Goal: Transaction & Acquisition: Purchase product/service

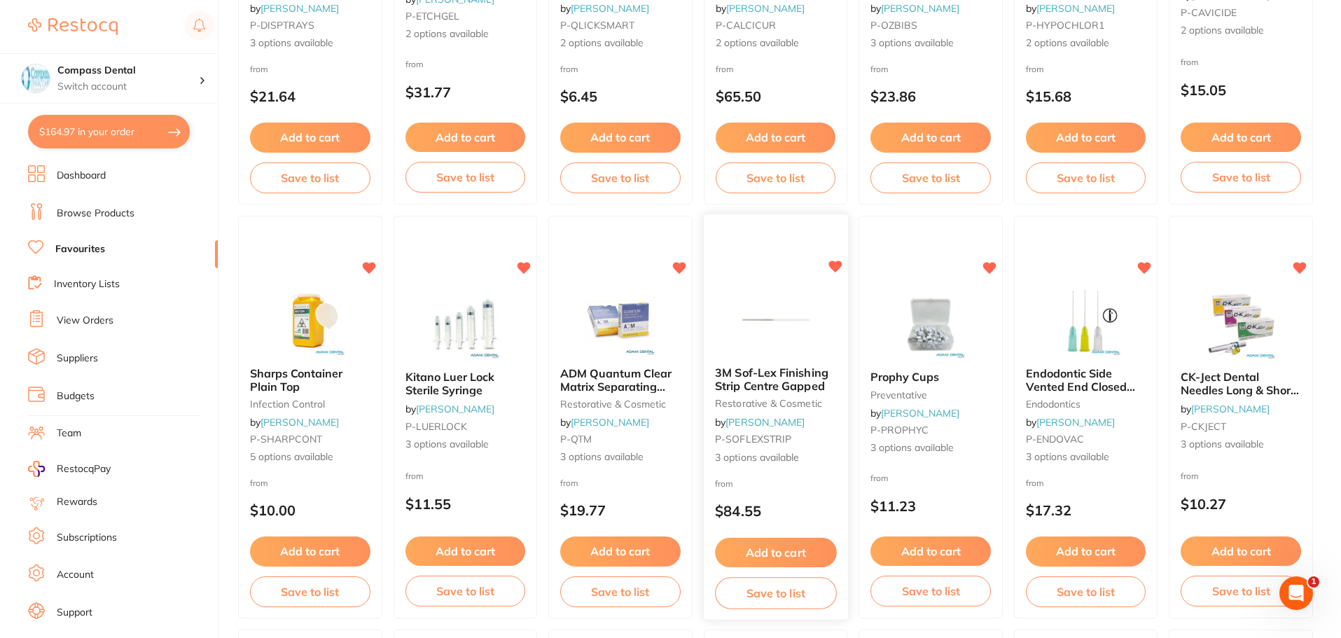
scroll to position [1190, 0]
click at [1054, 384] on span "Endodontic Side Vented End Closed Irrigation Needle 100pk" at bounding box center [1080, 391] width 111 height 53
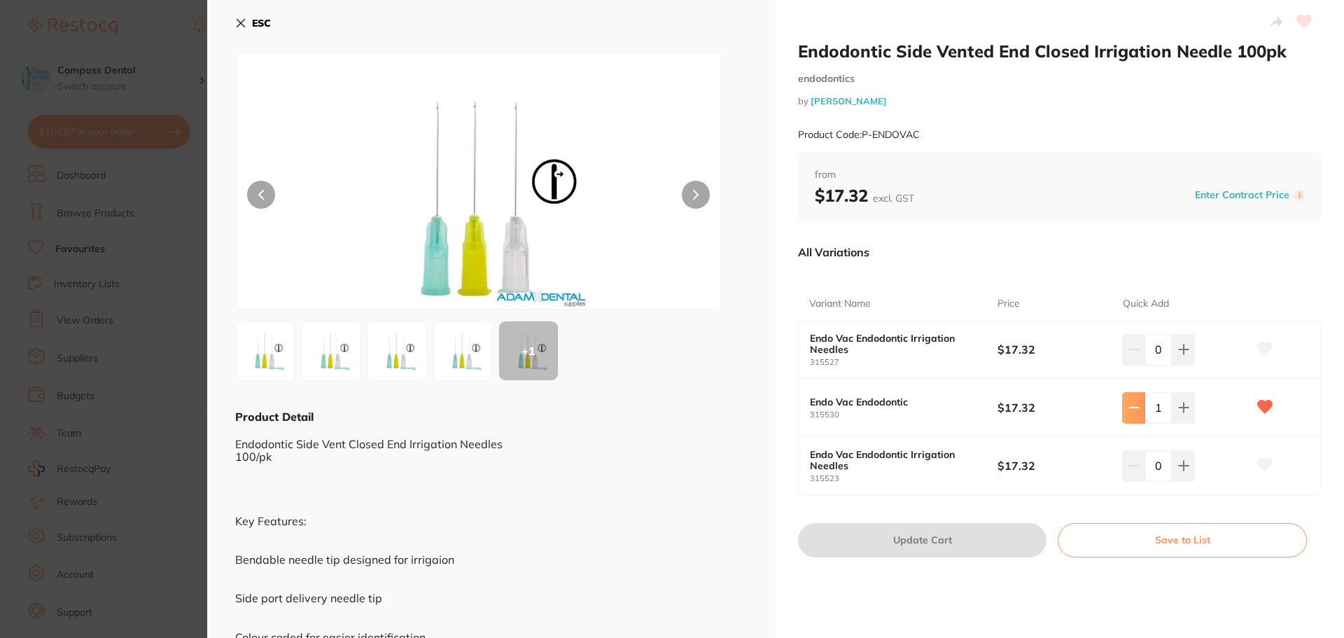
click at [1129, 411] on icon at bounding box center [1134, 407] width 11 height 11
type input "0"
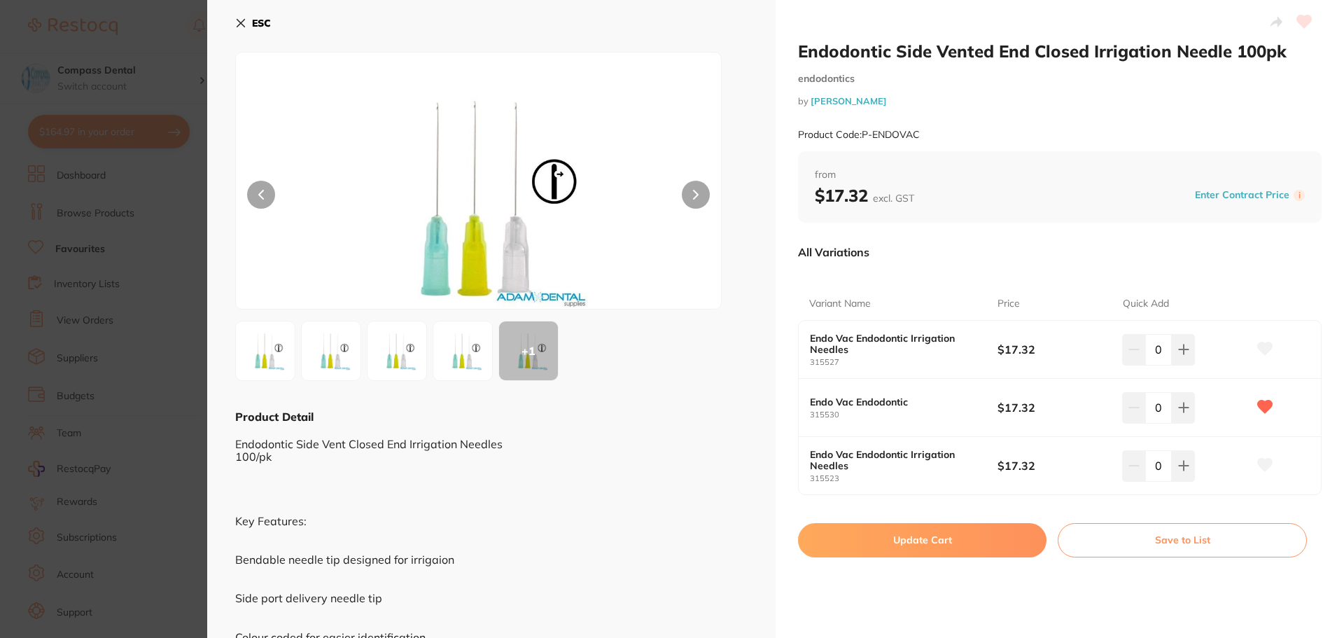
click at [243, 25] on icon at bounding box center [241, 24] width 8 height 8
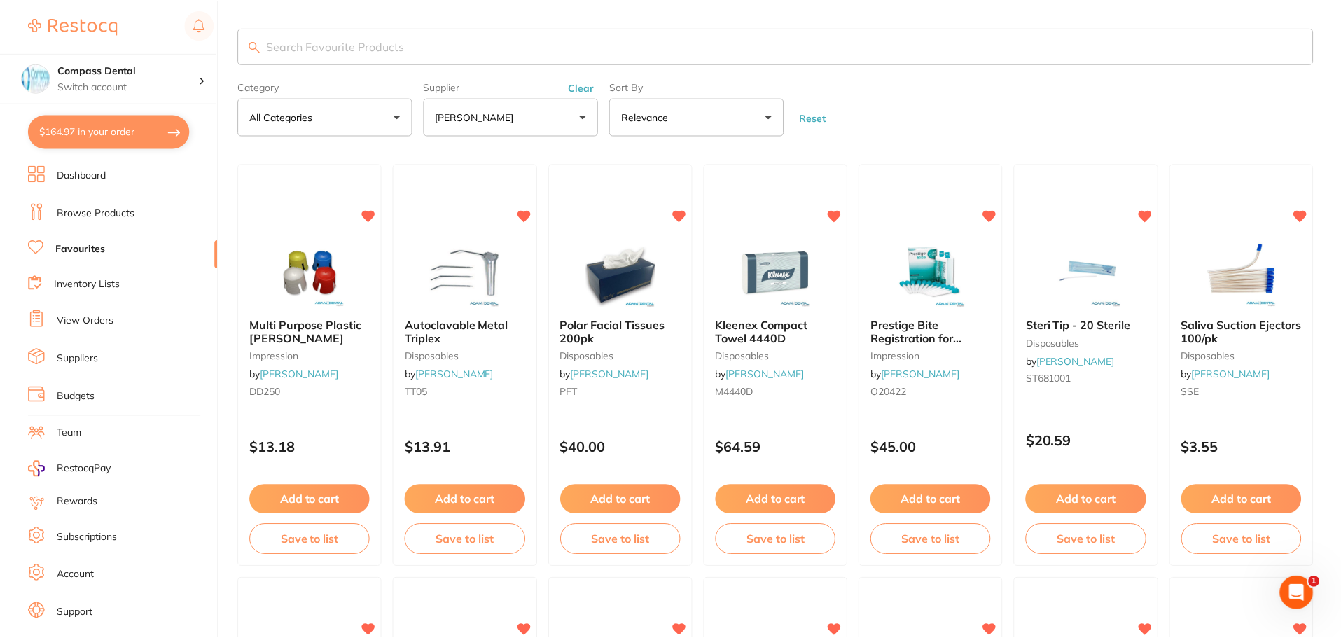
scroll to position [1190, 0]
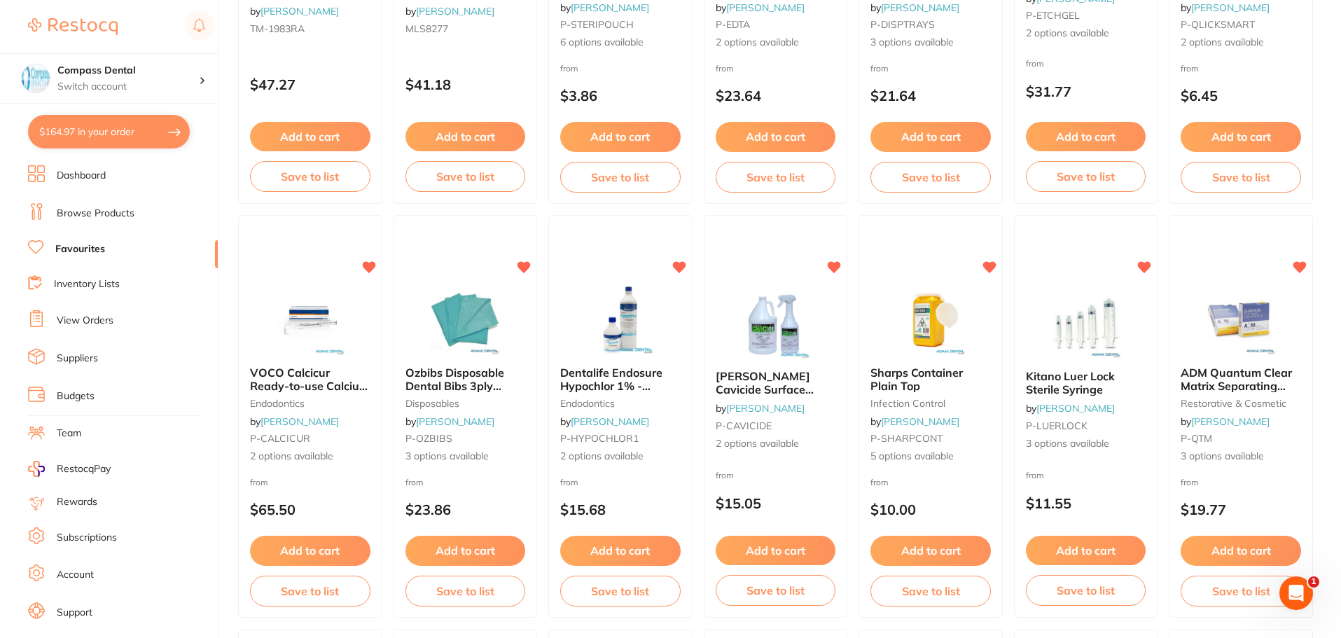
click at [109, 126] on button "$164.97 in your order" at bounding box center [109, 132] width 162 height 34
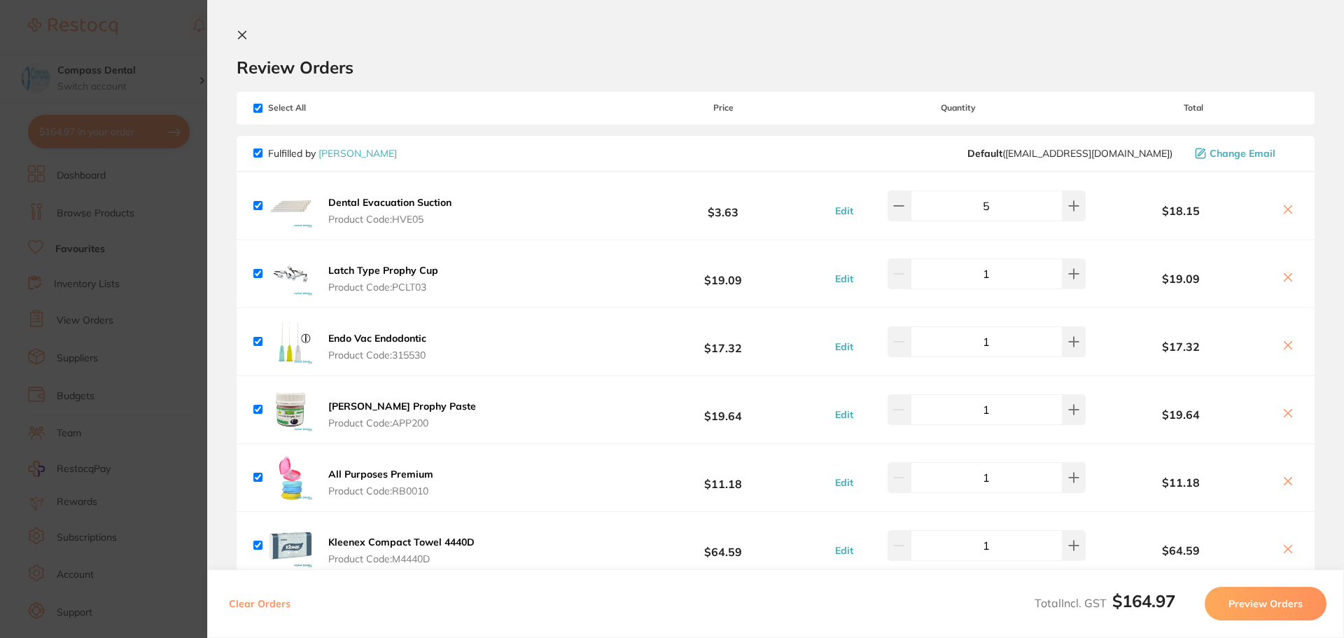
scroll to position [0, 0]
click at [1287, 274] on icon at bounding box center [1288, 277] width 11 height 11
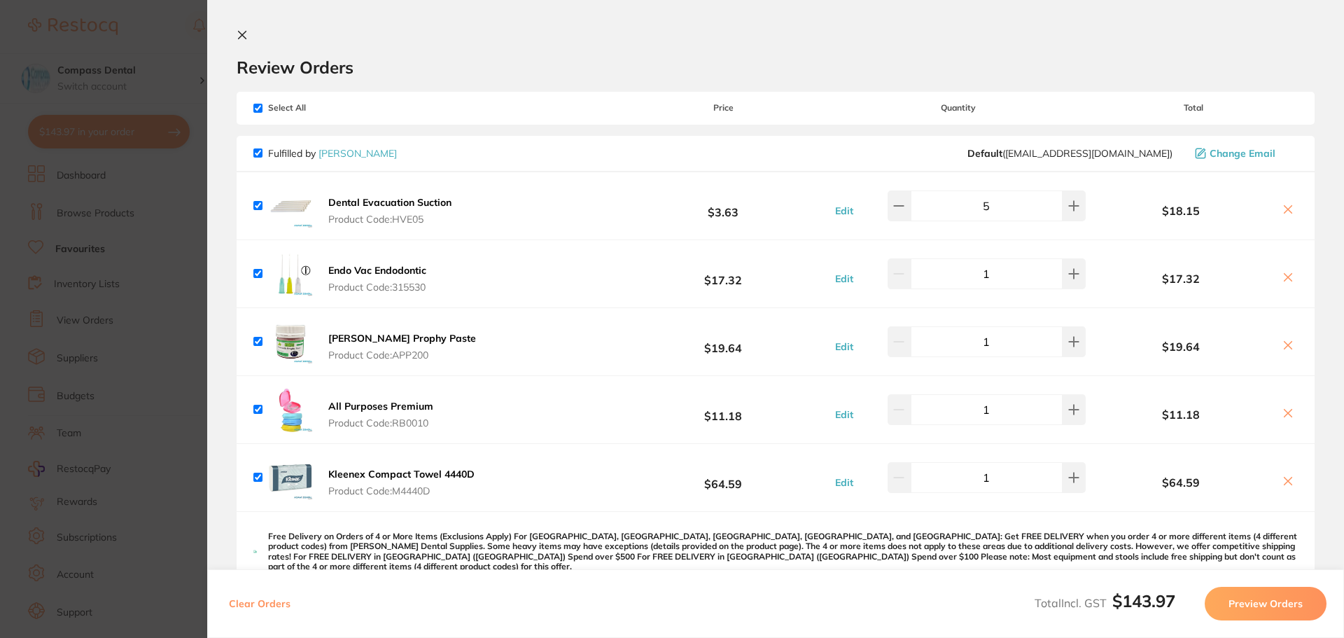
click at [1285, 345] on icon at bounding box center [1289, 346] width 8 height 8
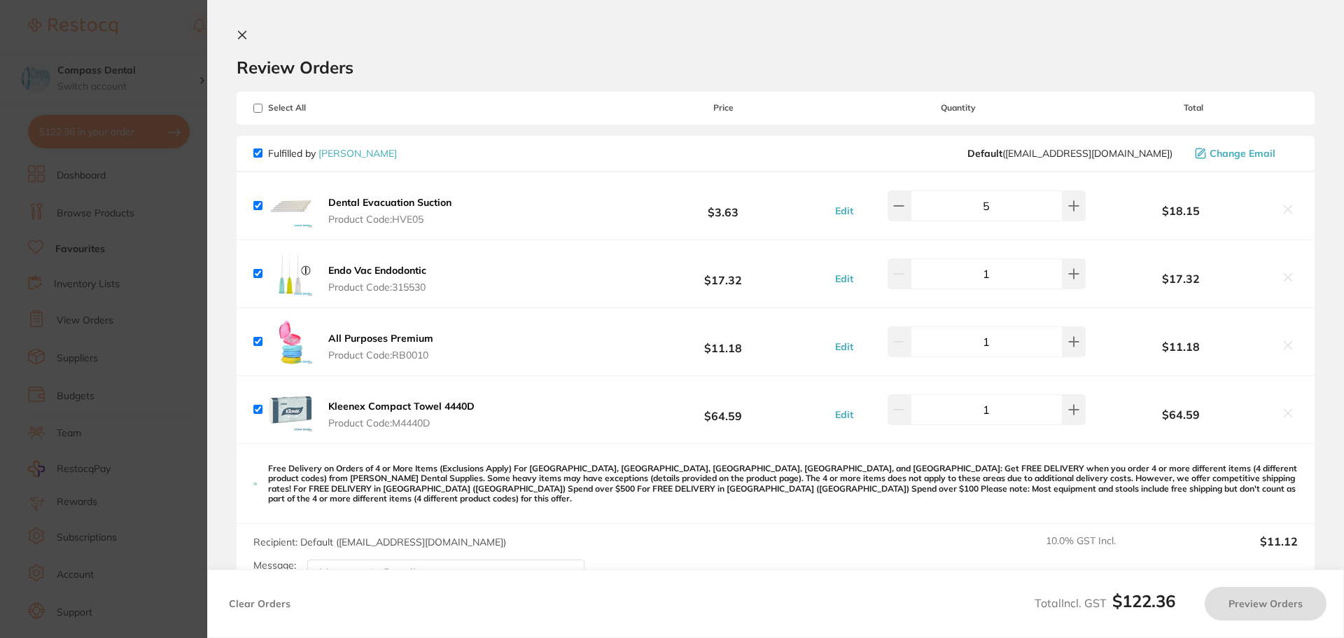
checkbox input "true"
click at [242, 33] on icon at bounding box center [242, 34] width 11 height 11
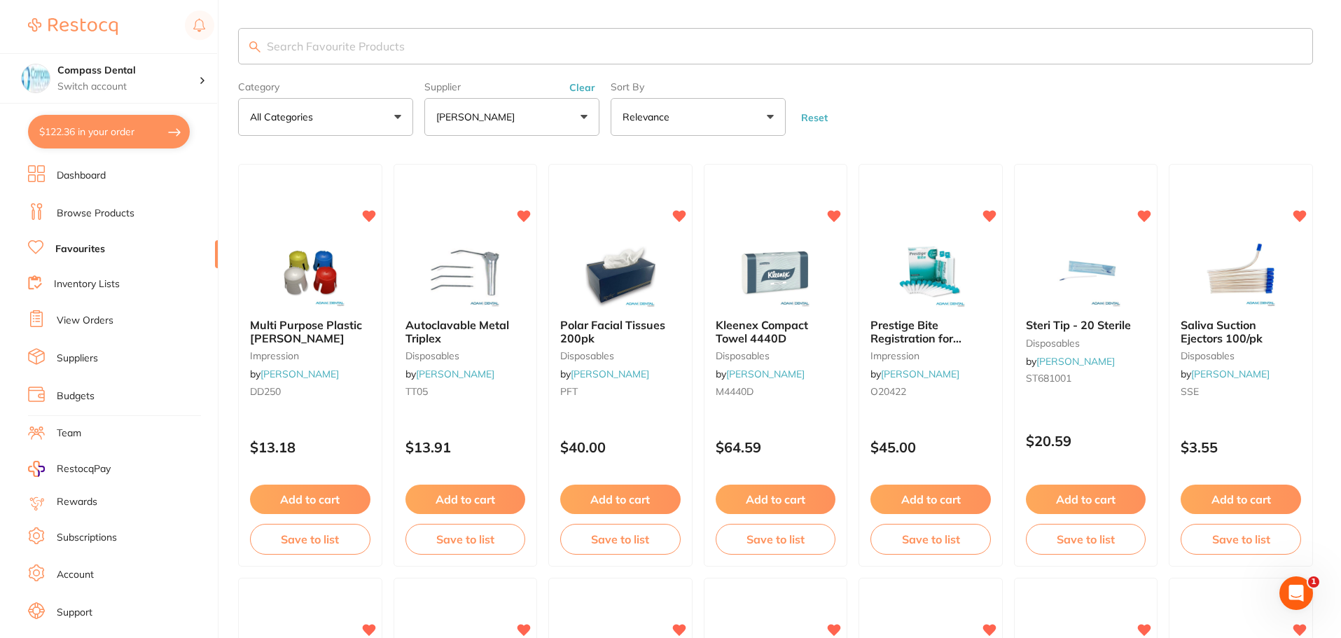
click at [71, 244] on link "Favourites" at bounding box center [80, 249] width 50 height 14
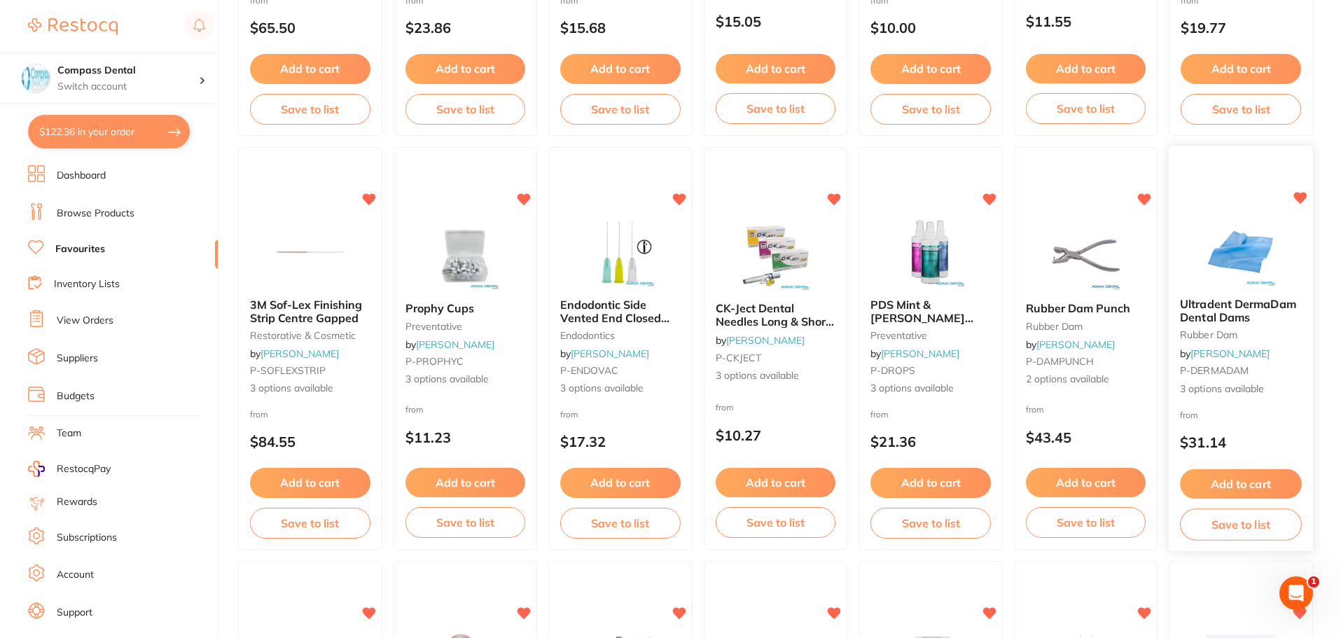
scroll to position [1680, 0]
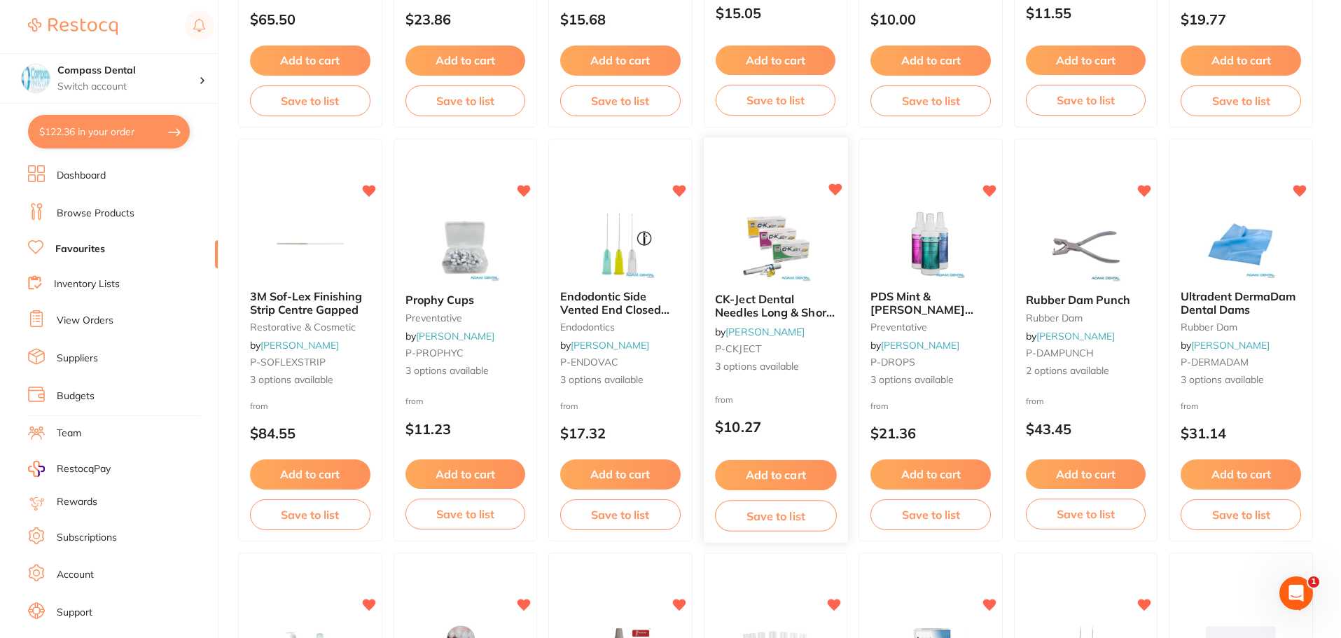
drag, startPoint x: 796, startPoint y: 251, endPoint x: 755, endPoint y: 323, distance: 82.8
click at [796, 251] on img at bounding box center [775, 247] width 91 height 70
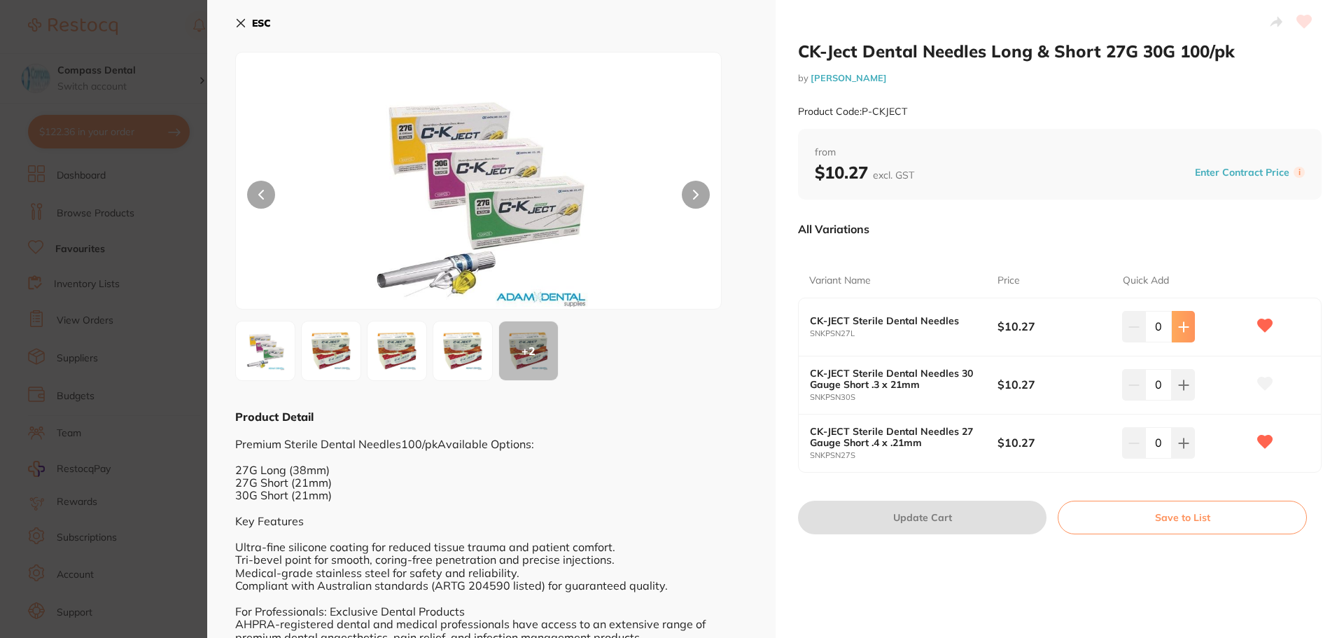
click at [1185, 328] on icon at bounding box center [1183, 326] width 11 height 11
type input "1"
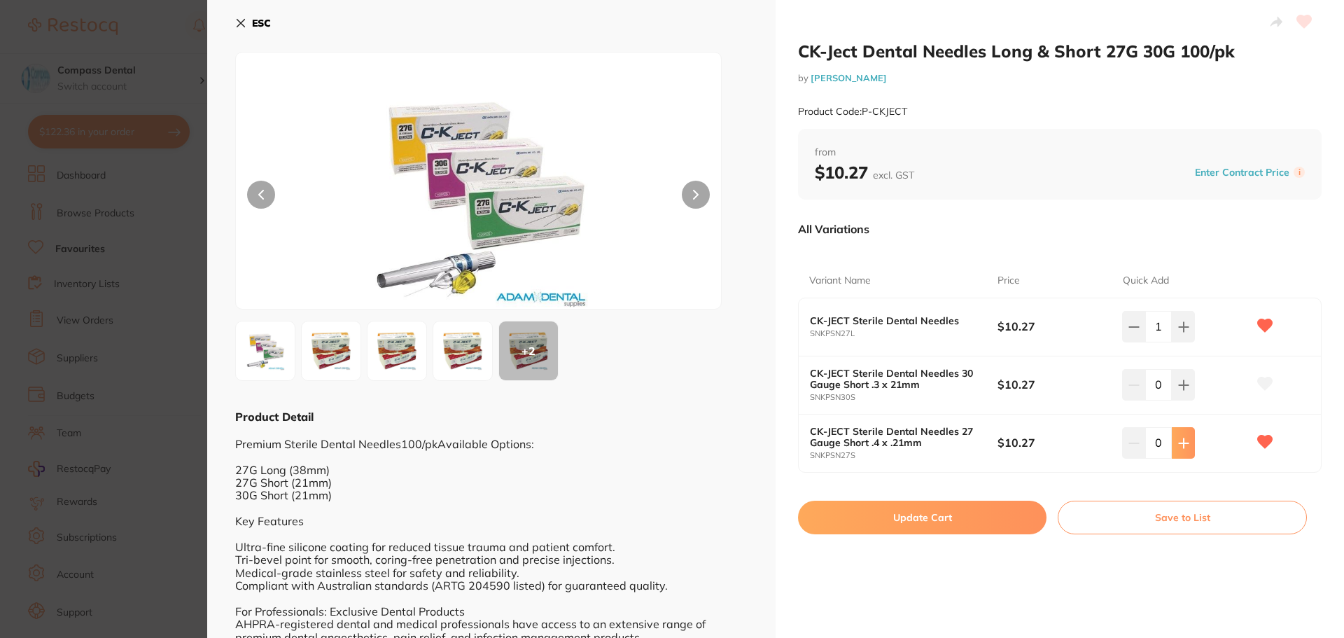
click at [1185, 445] on icon at bounding box center [1183, 443] width 11 height 11
type input "1"
click at [935, 514] on button "Update Cart" at bounding box center [922, 518] width 249 height 34
checkbox input "false"
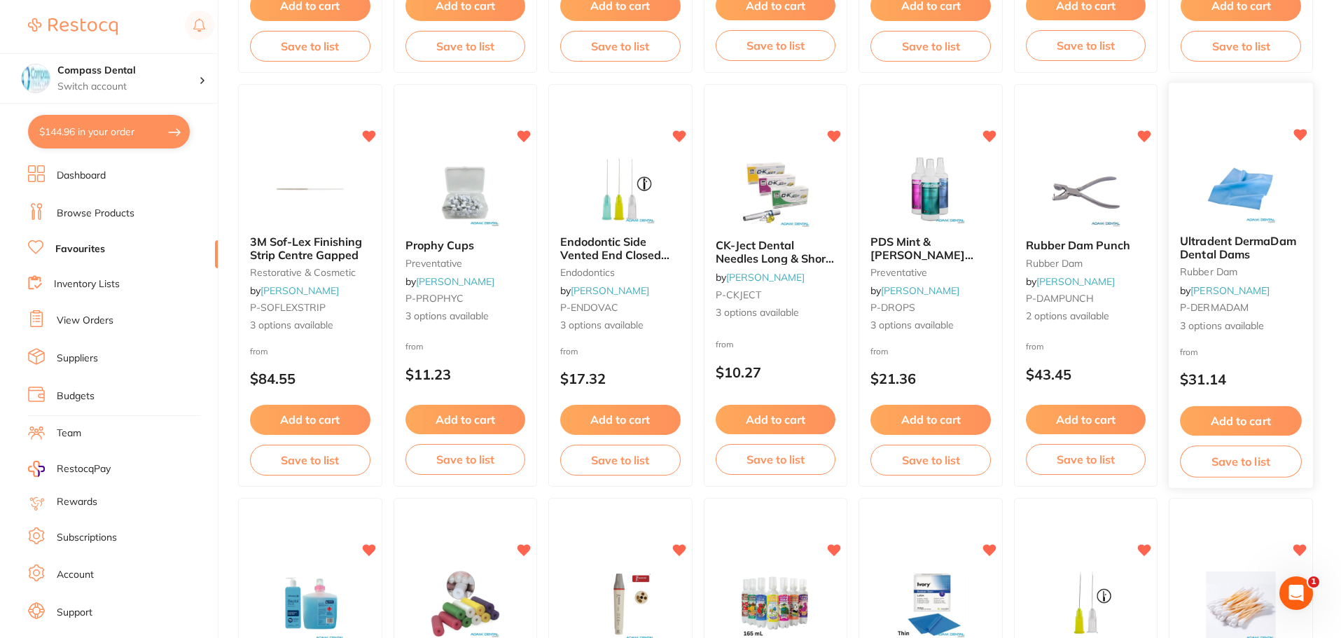
scroll to position [1750, 0]
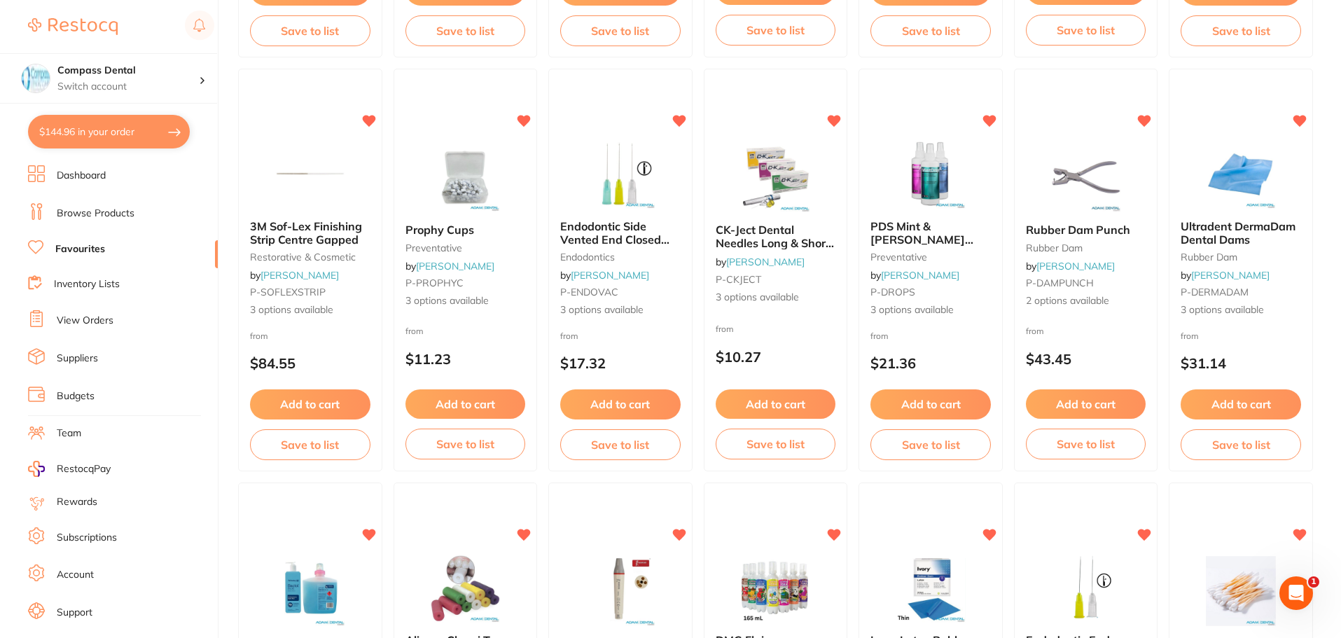
click at [1220, 237] on span "Ultradent DermaDam Dental Dams" at bounding box center [1237, 232] width 115 height 27
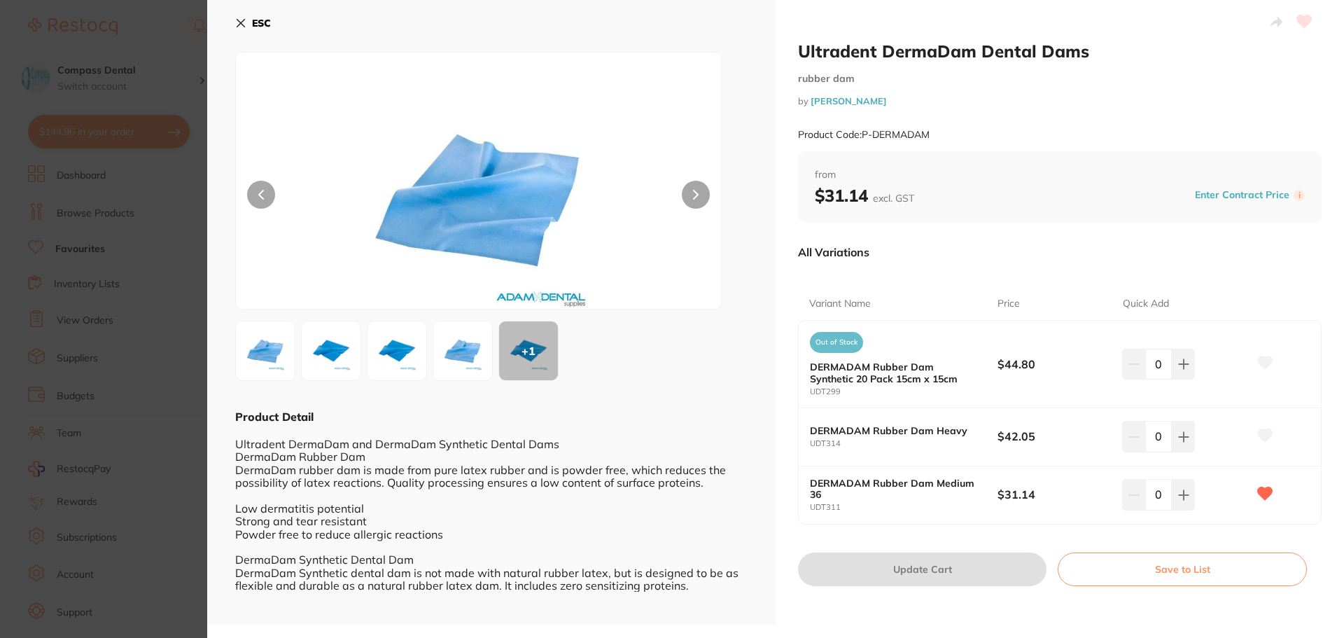
click at [700, 197] on button at bounding box center [696, 195] width 28 height 28
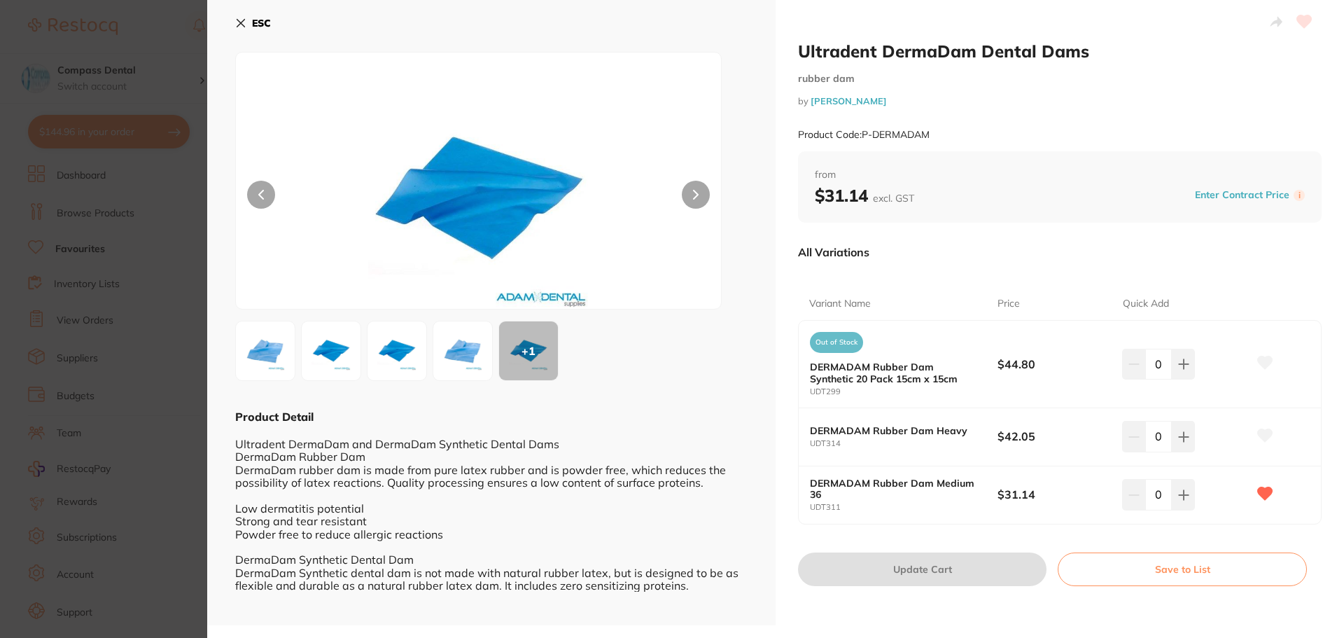
click at [700, 197] on button at bounding box center [696, 195] width 28 height 28
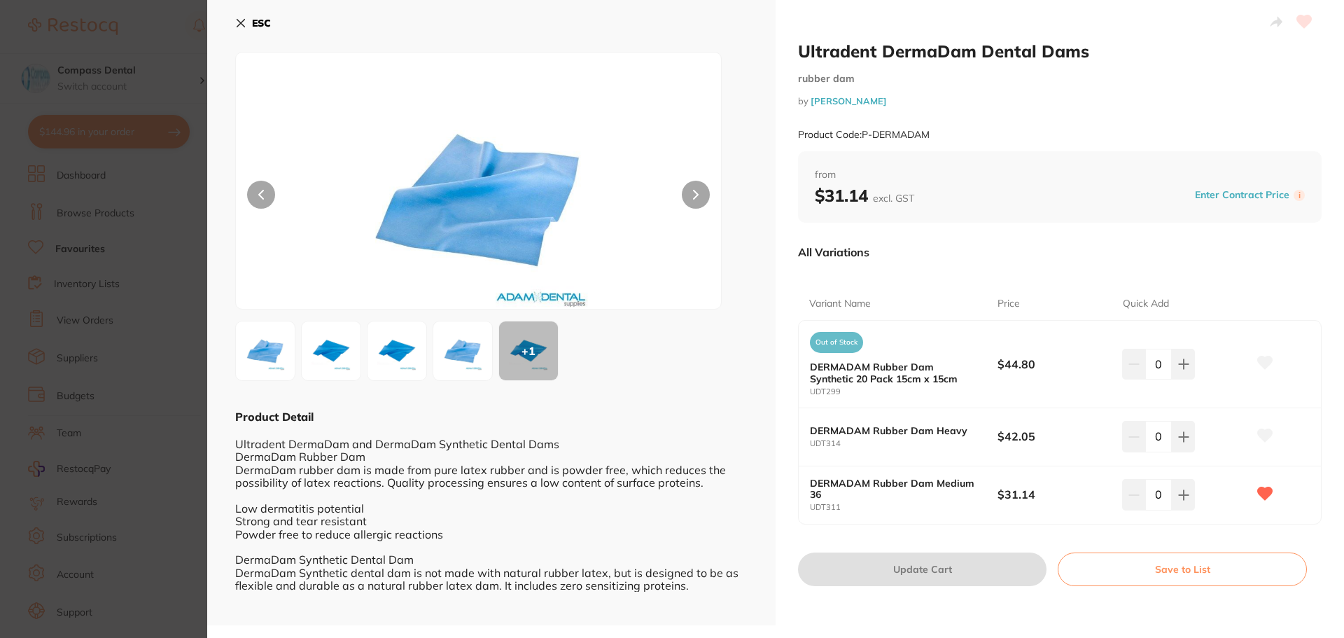
click at [238, 15] on button "ESC" at bounding box center [253, 23] width 36 height 24
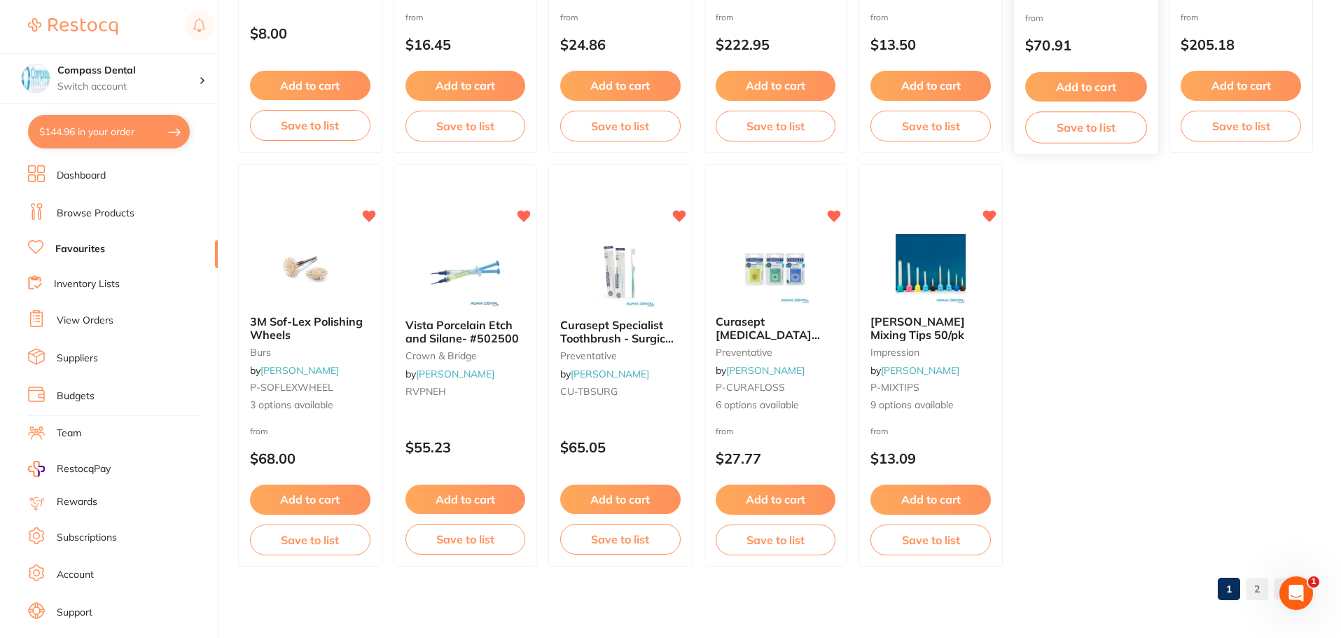
scroll to position [2898, 0]
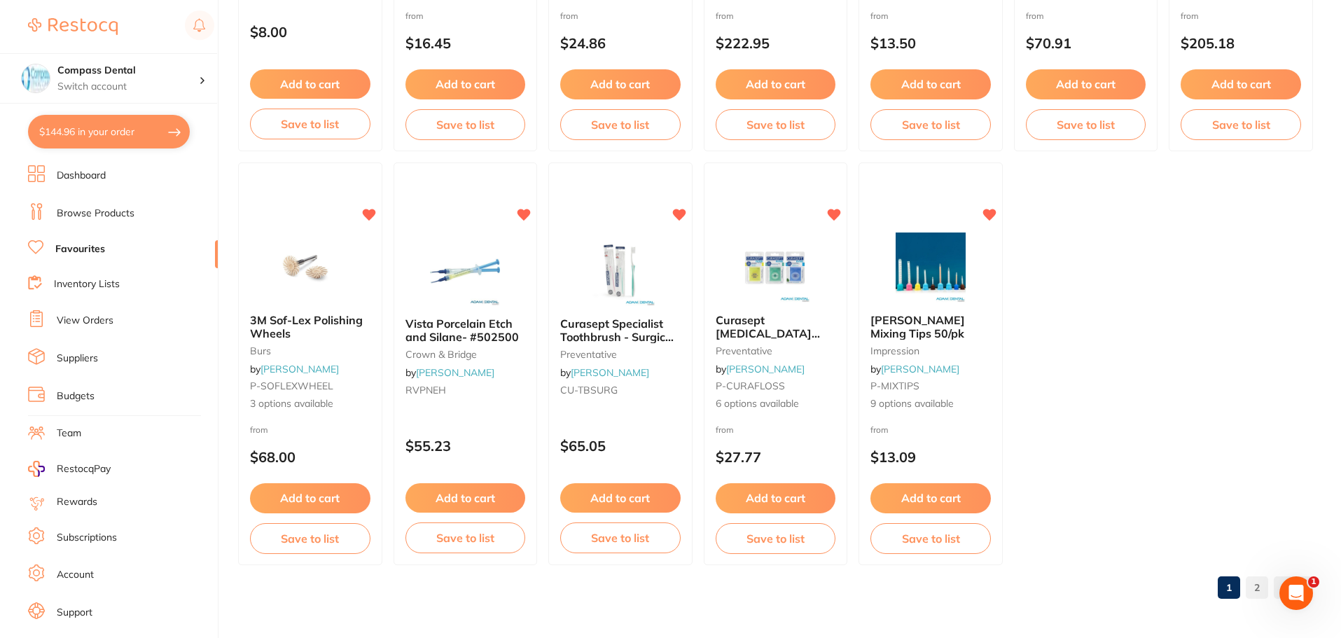
click at [1259, 586] on link "2" at bounding box center [1257, 587] width 22 height 28
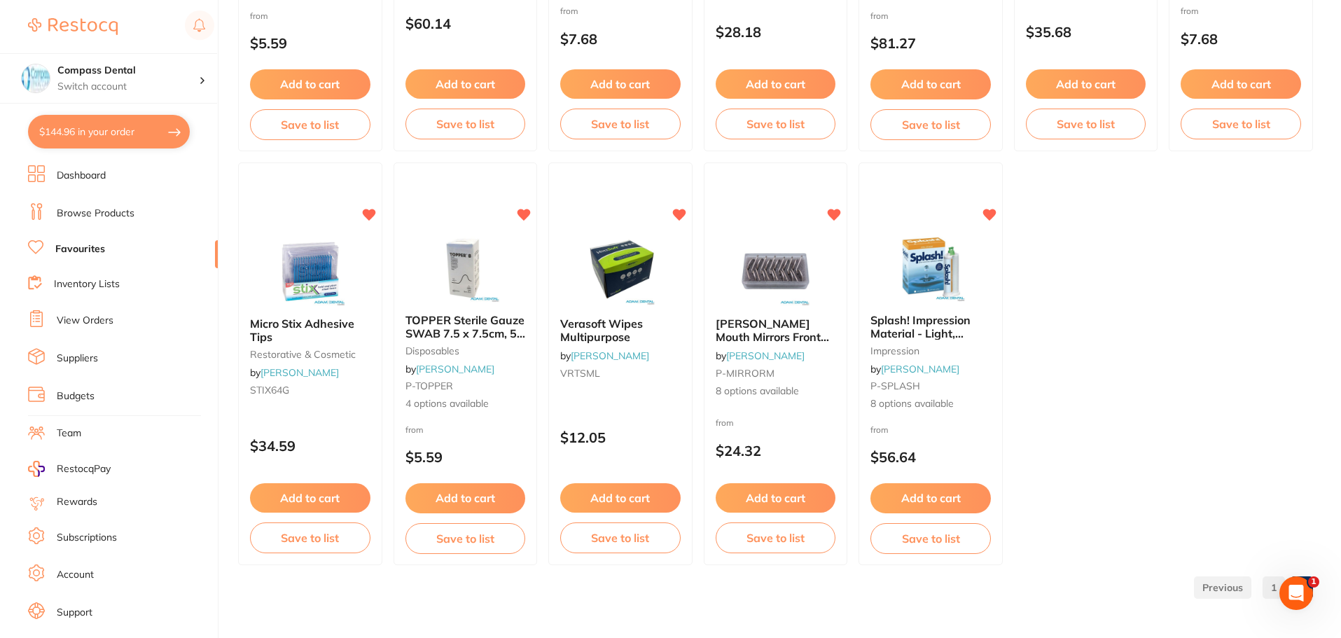
scroll to position [0, 0]
click at [628, 495] on button "Add to cart" at bounding box center [620, 497] width 120 height 29
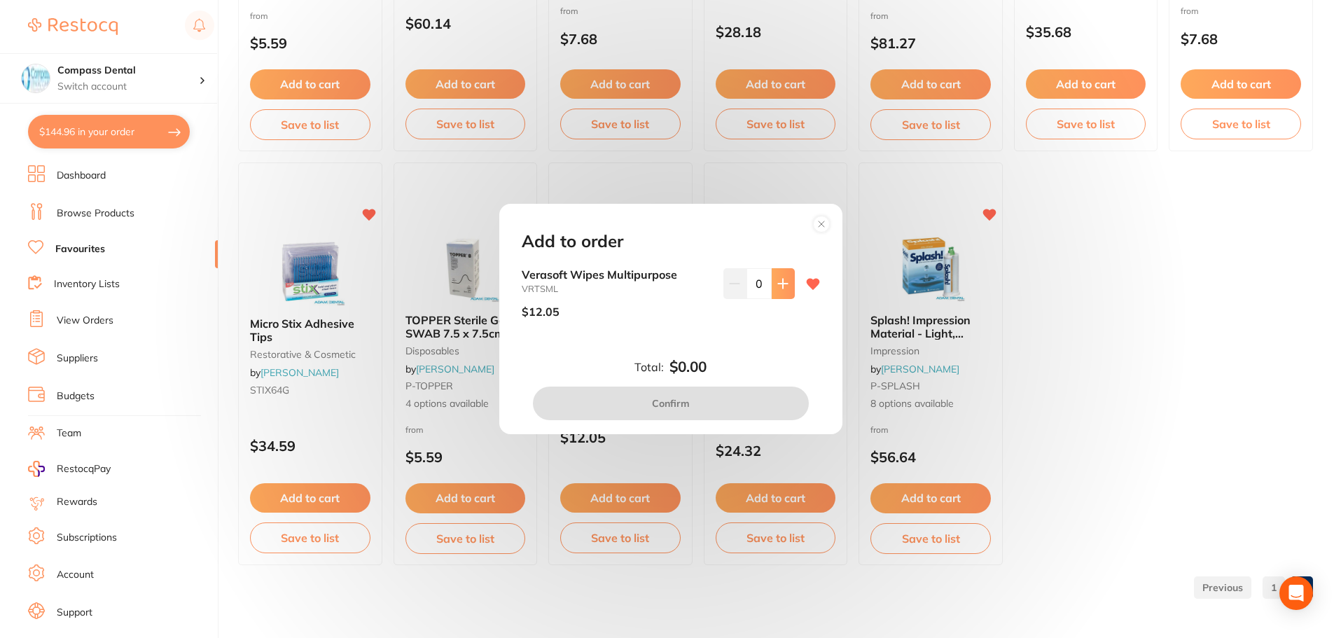
click at [781, 288] on icon at bounding box center [782, 283] width 11 height 11
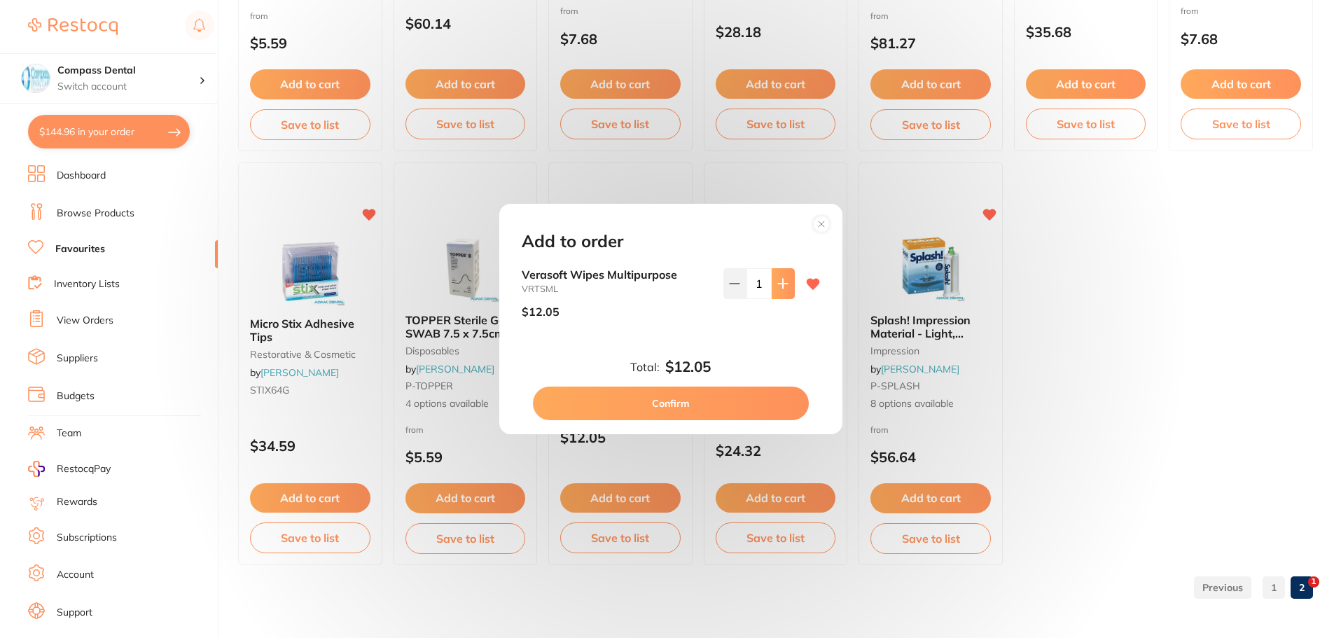
click at [781, 288] on icon at bounding box center [782, 283] width 11 height 11
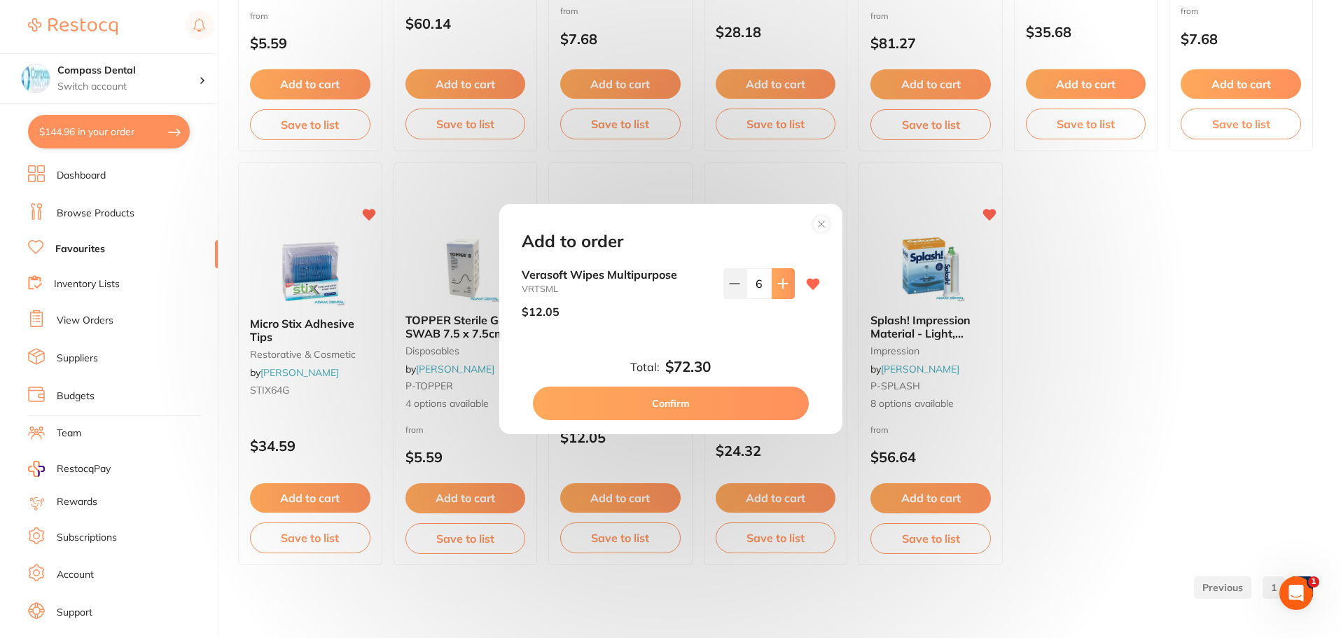
click at [781, 288] on icon at bounding box center [782, 283] width 11 height 11
type input "10"
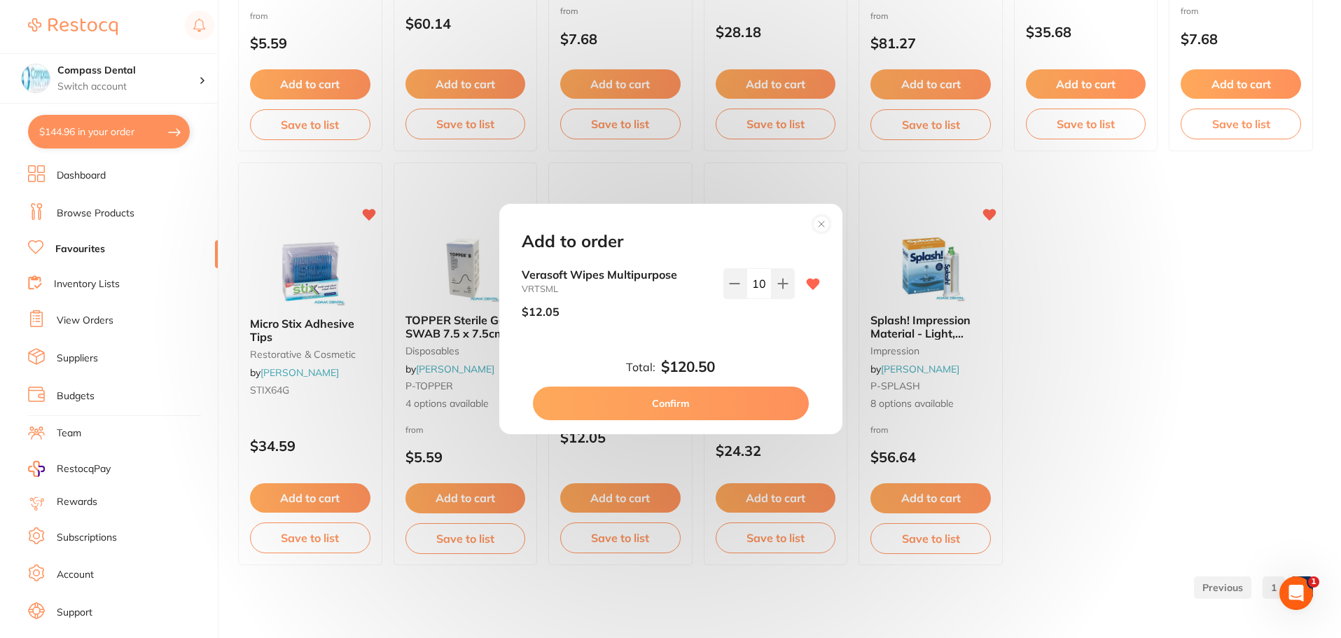
click at [742, 405] on button "Confirm" at bounding box center [671, 403] width 276 height 34
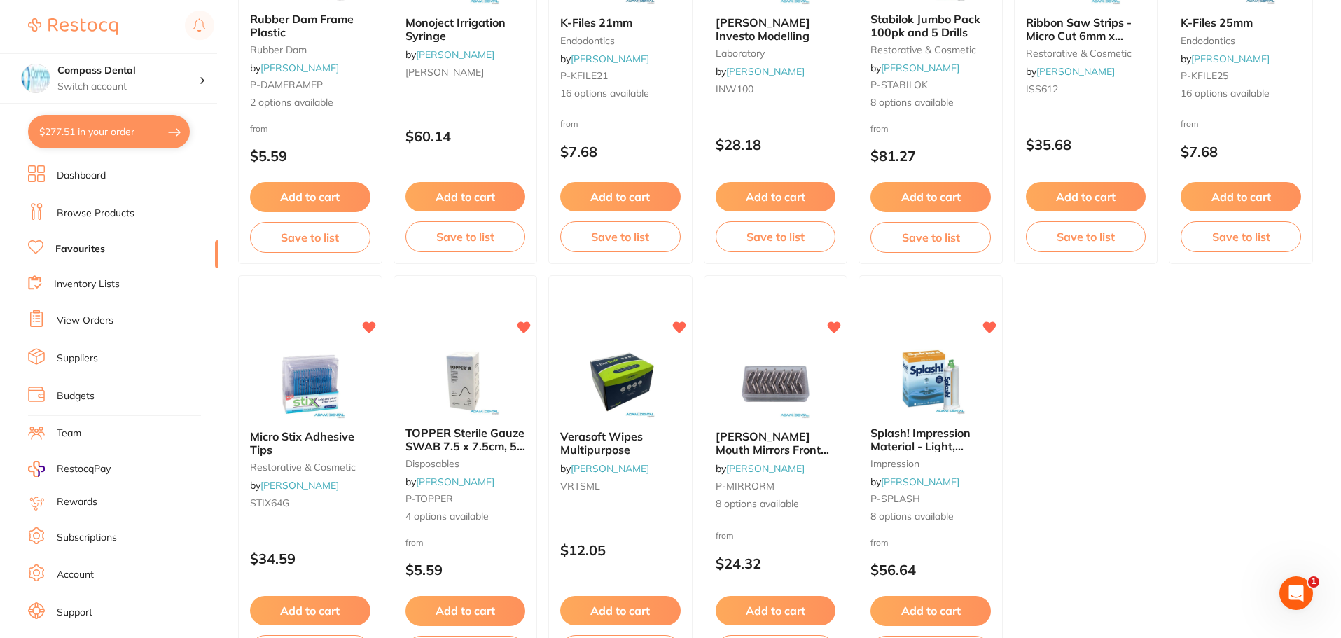
scroll to position [1720, 0]
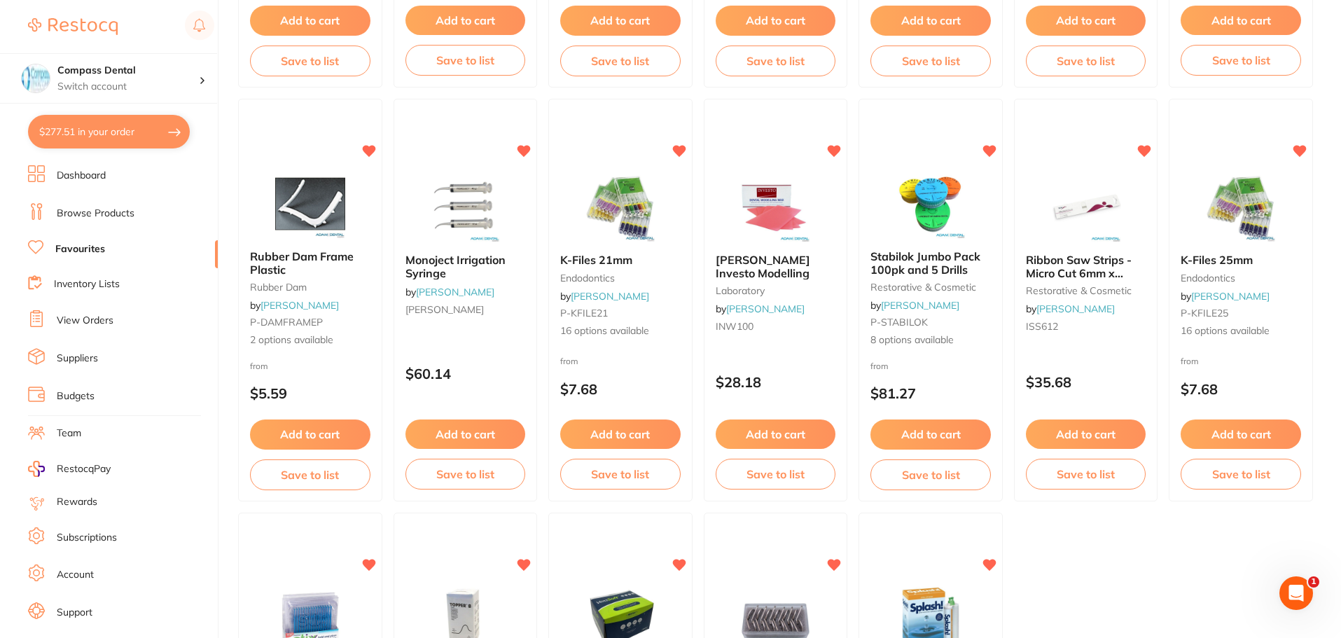
click at [81, 214] on link "Browse Products" at bounding box center [96, 214] width 78 height 14
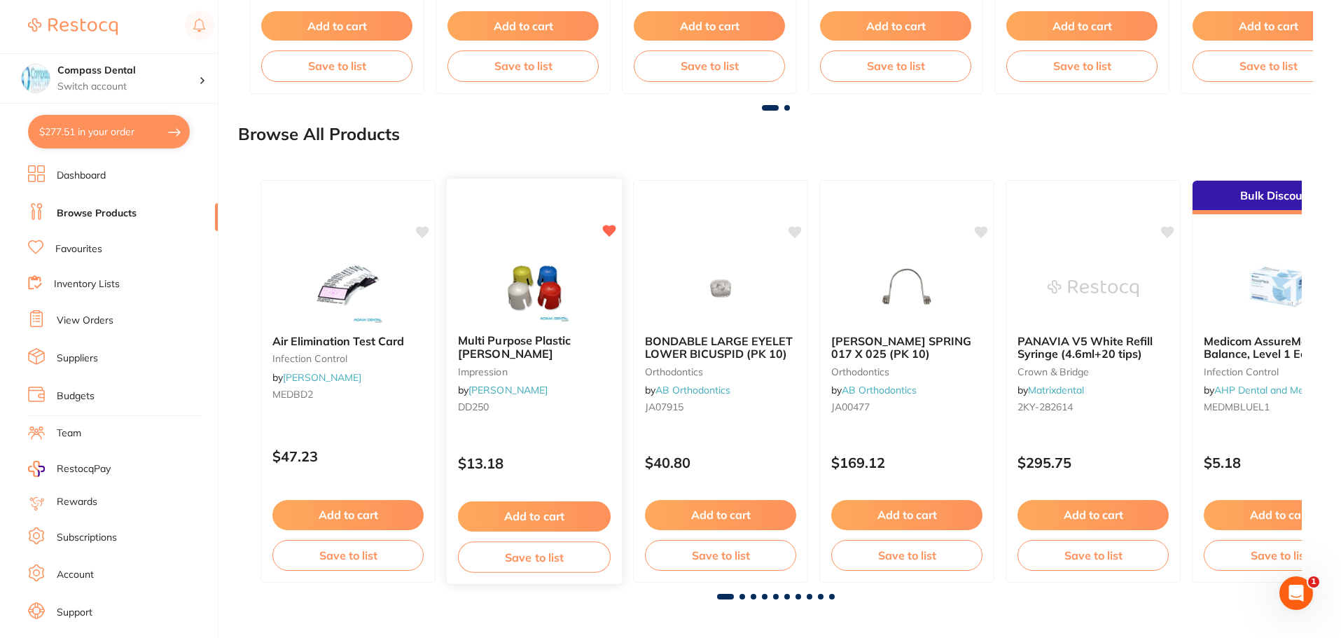
scroll to position [1547, 0]
click at [740, 597] on span at bounding box center [742, 596] width 6 height 6
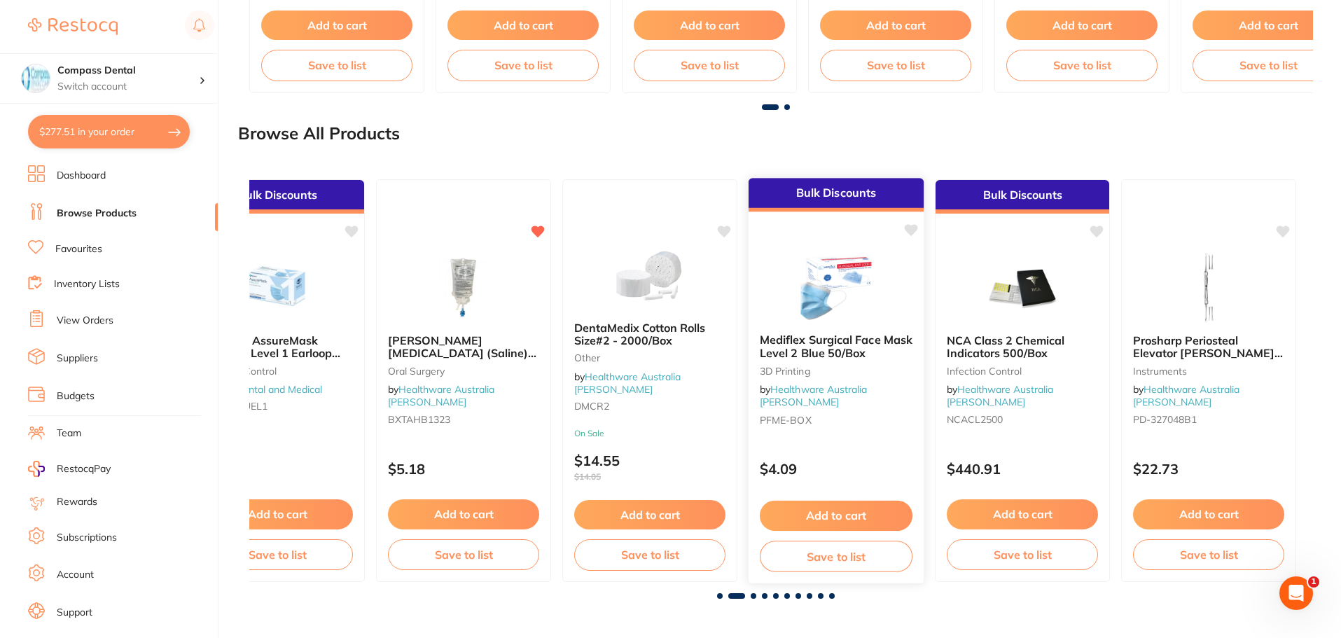
scroll to position [0, 1052]
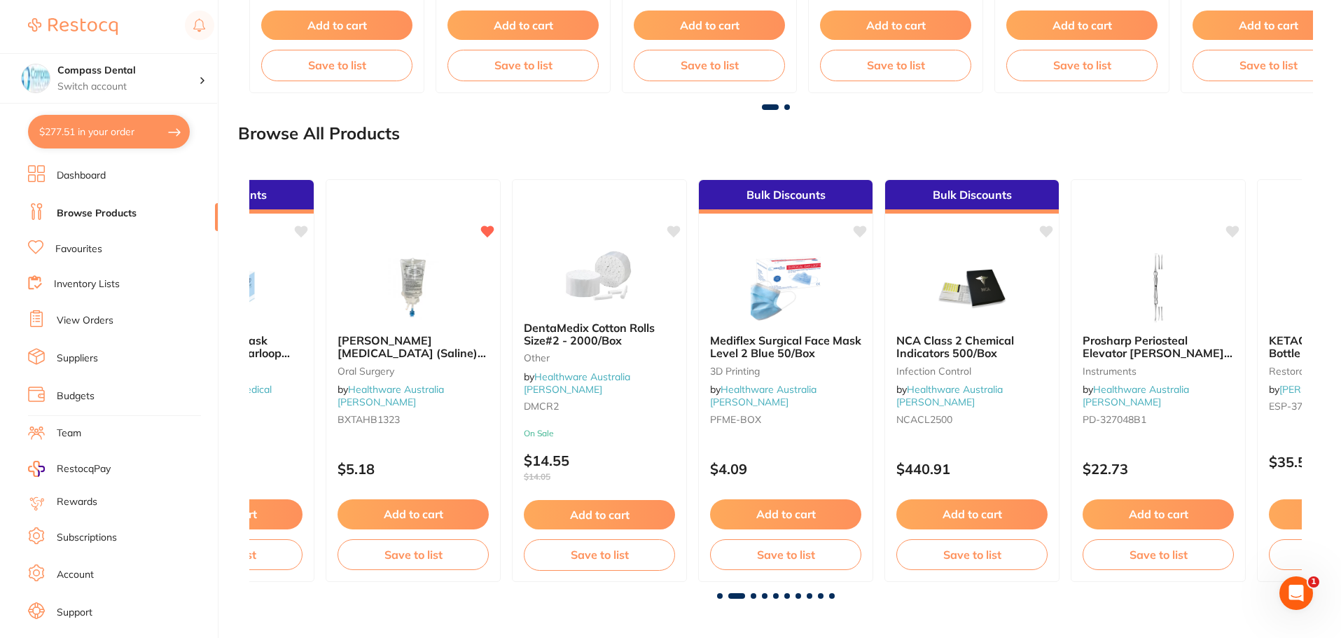
click at [756, 595] on div at bounding box center [775, 596] width 1052 height 6
click at [752, 597] on span at bounding box center [754, 596] width 6 height 6
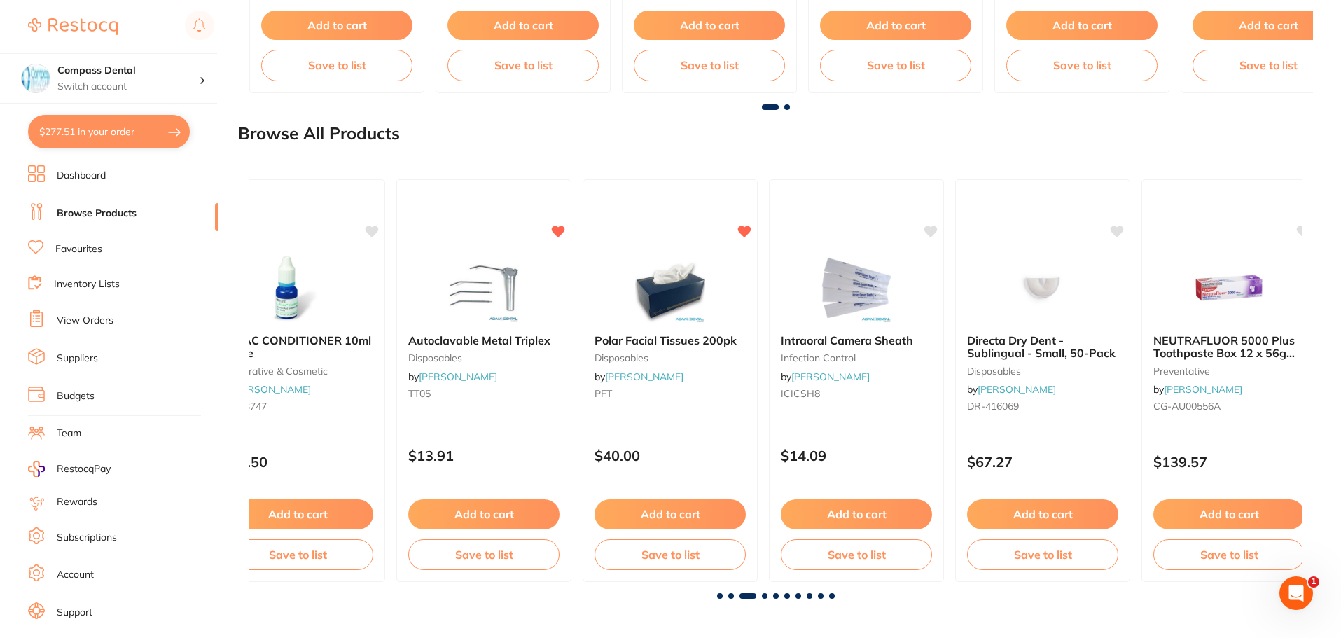
scroll to position [0, 2105]
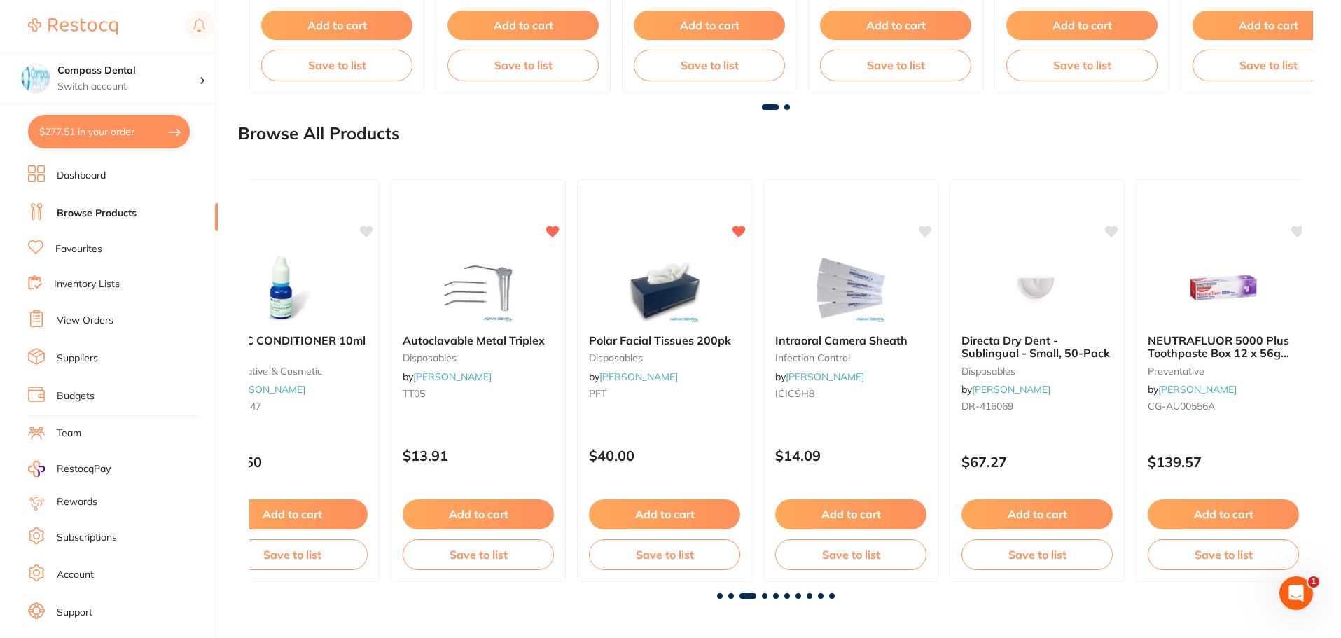
click at [763, 594] on span at bounding box center [765, 596] width 6 height 6
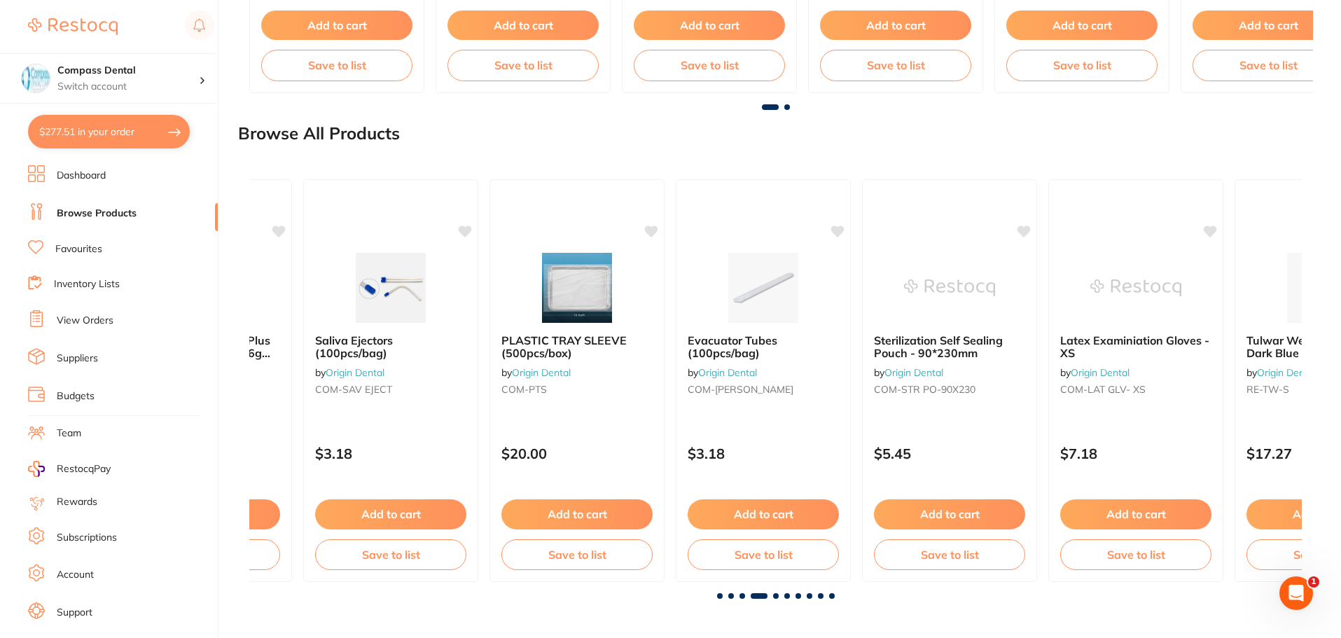
scroll to position [0, 3157]
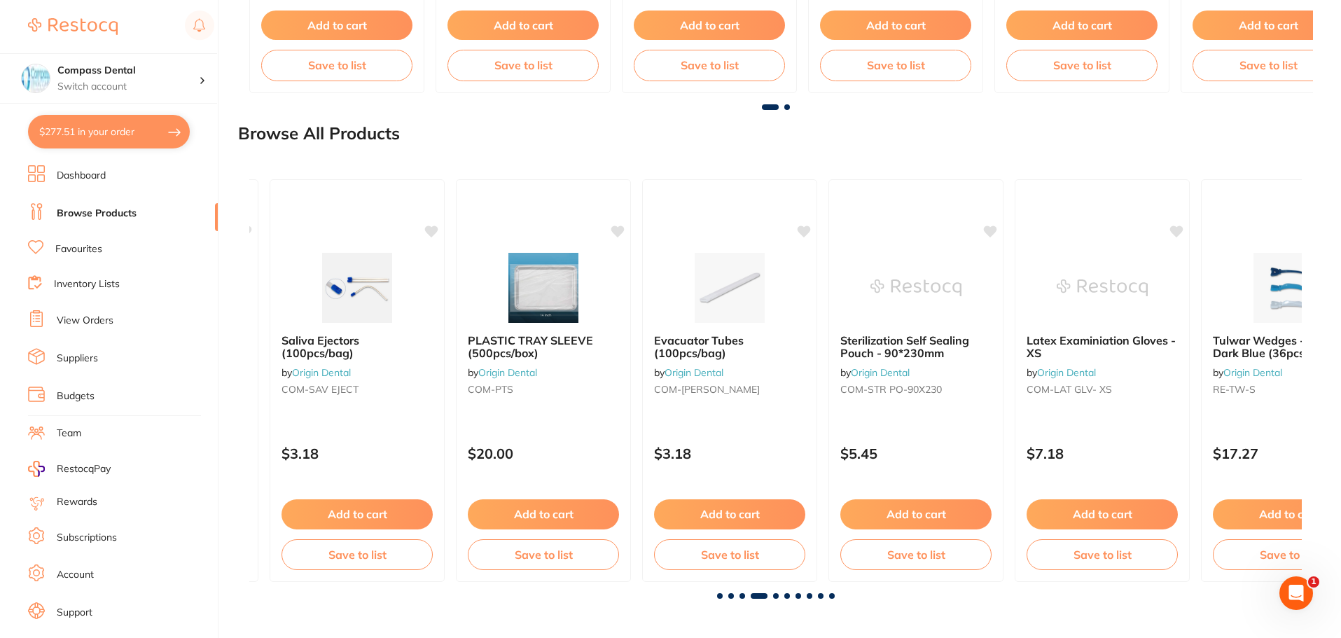
click at [775, 594] on span at bounding box center [776, 596] width 6 height 6
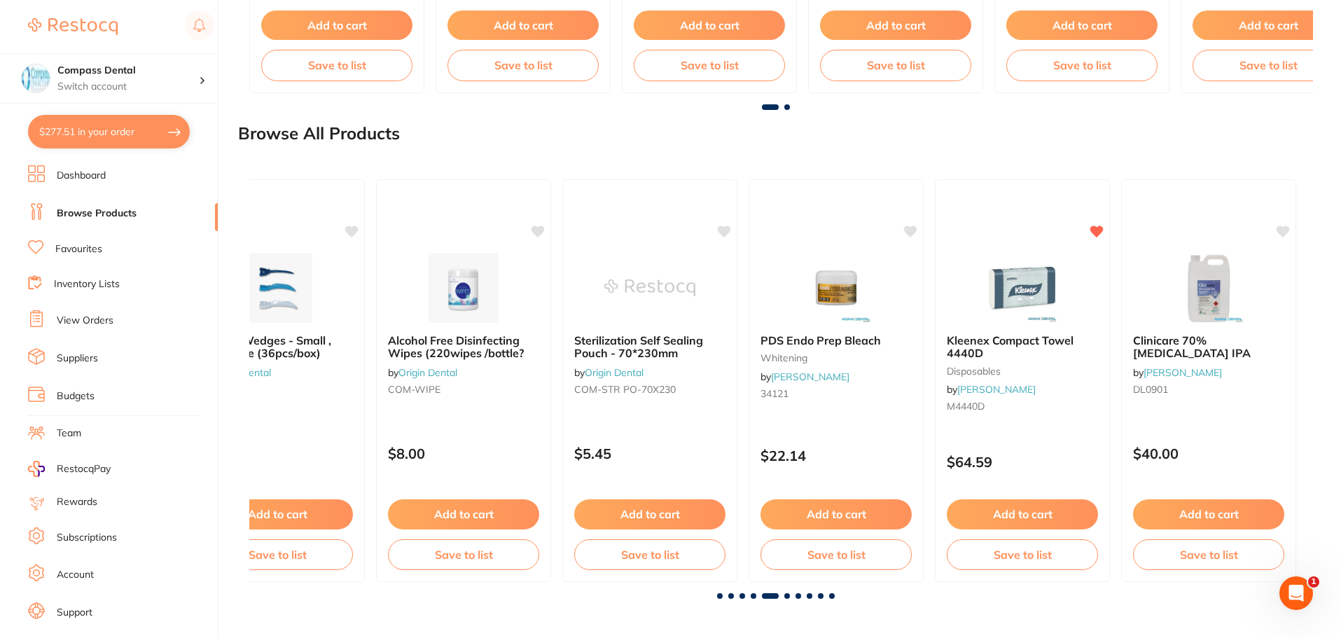
scroll to position [0, 4209]
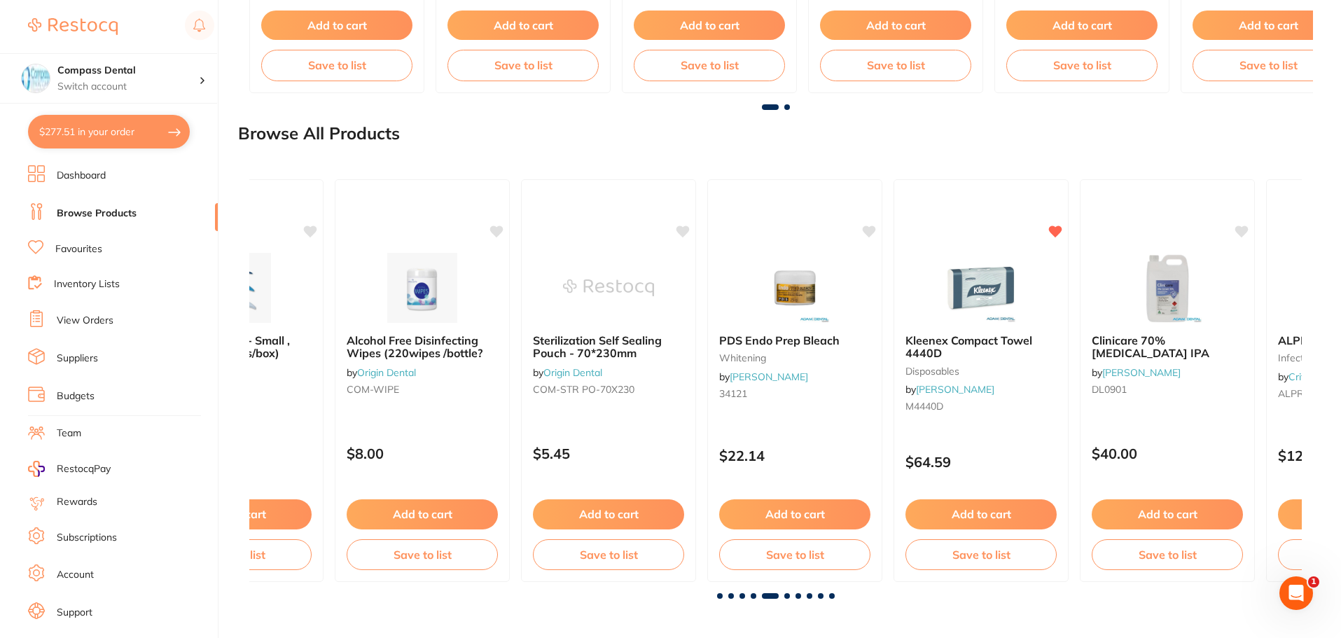
click at [785, 596] on span at bounding box center [787, 596] width 6 height 6
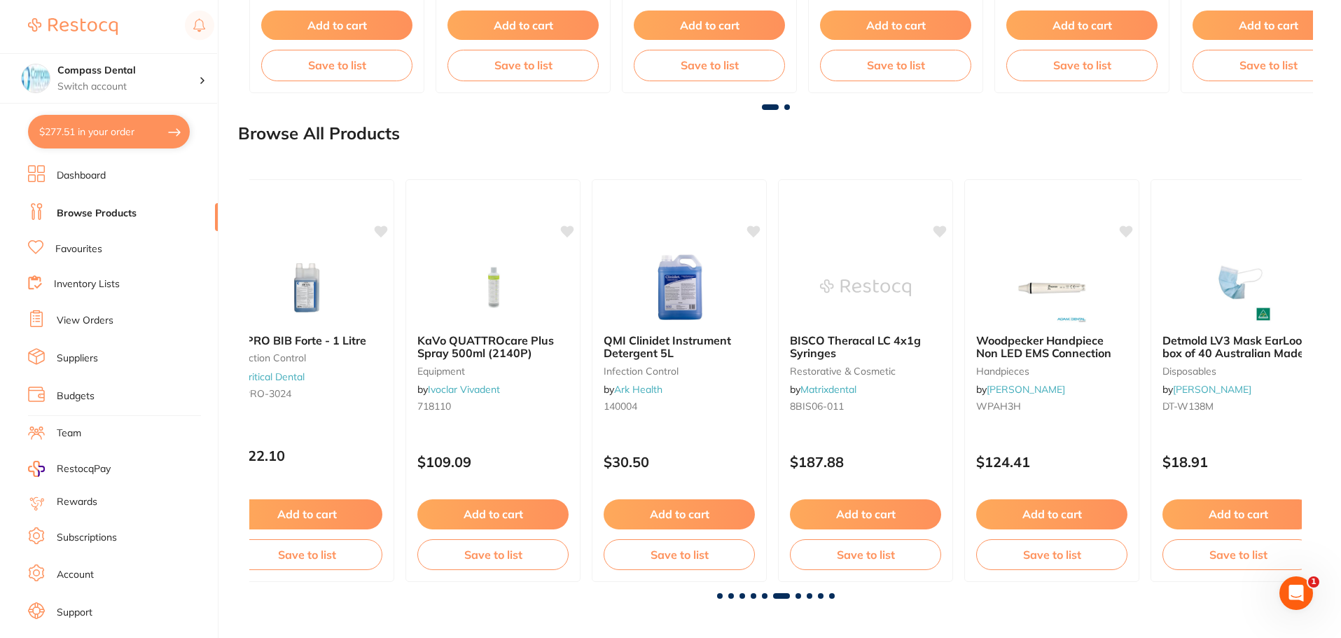
scroll to position [0, 5261]
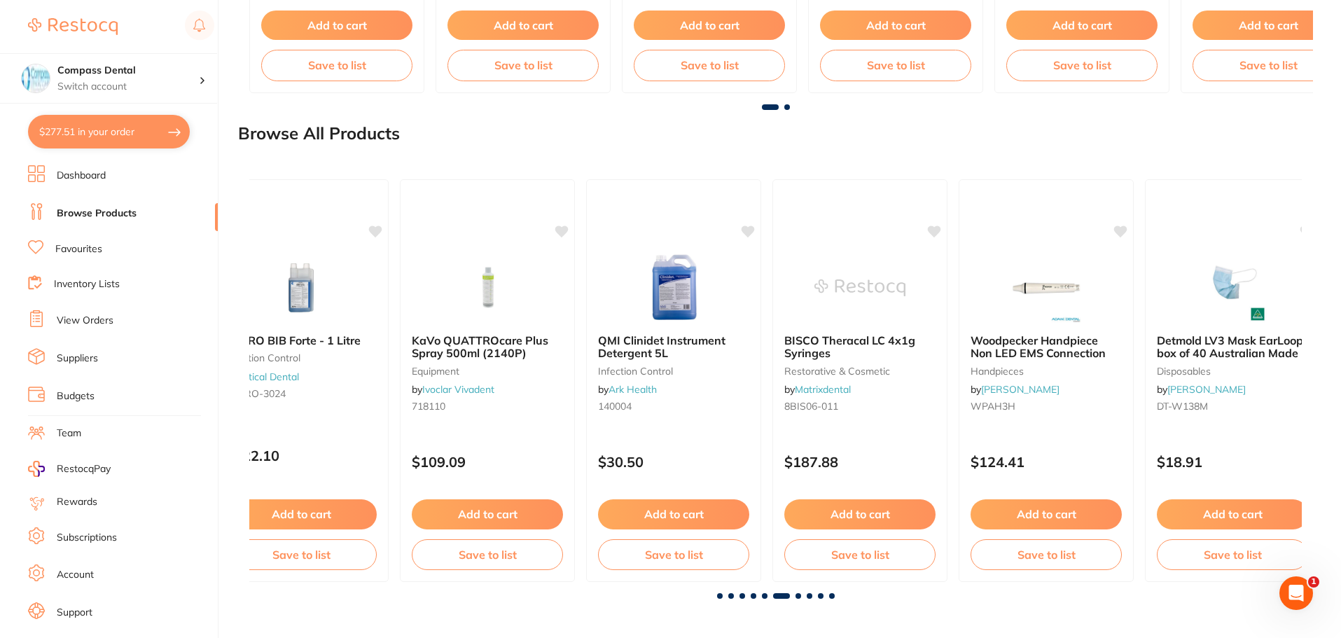
click at [800, 597] on span at bounding box center [798, 596] width 6 height 6
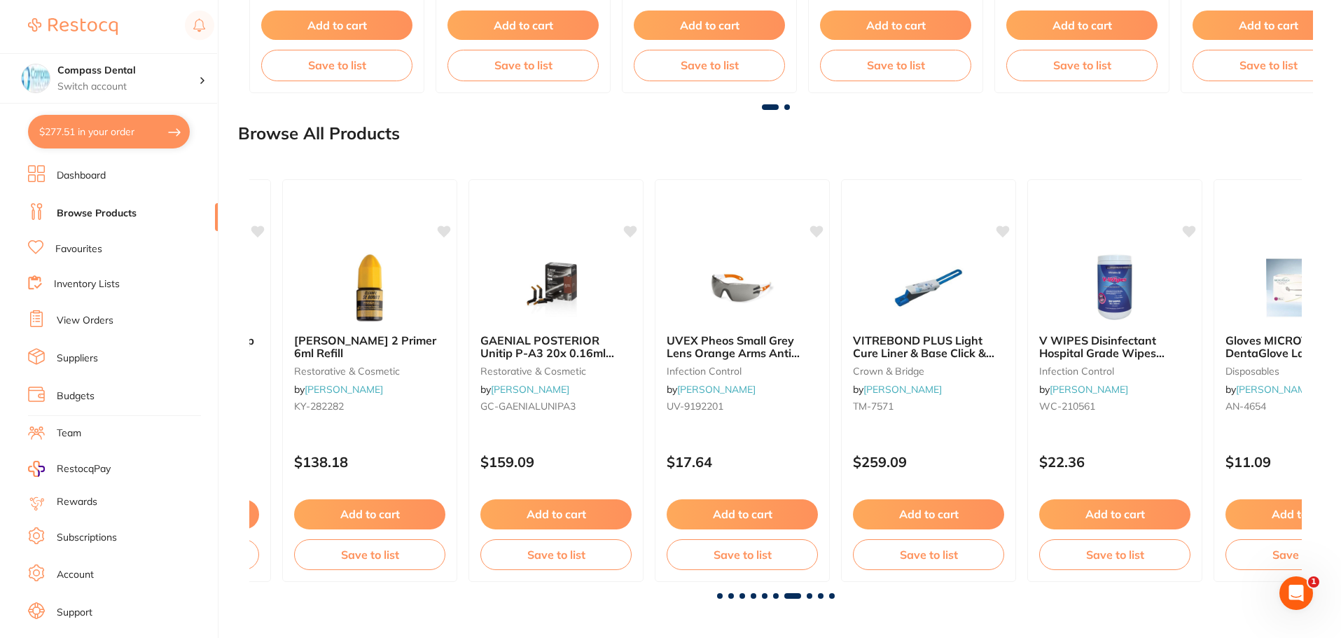
scroll to position [0, 6314]
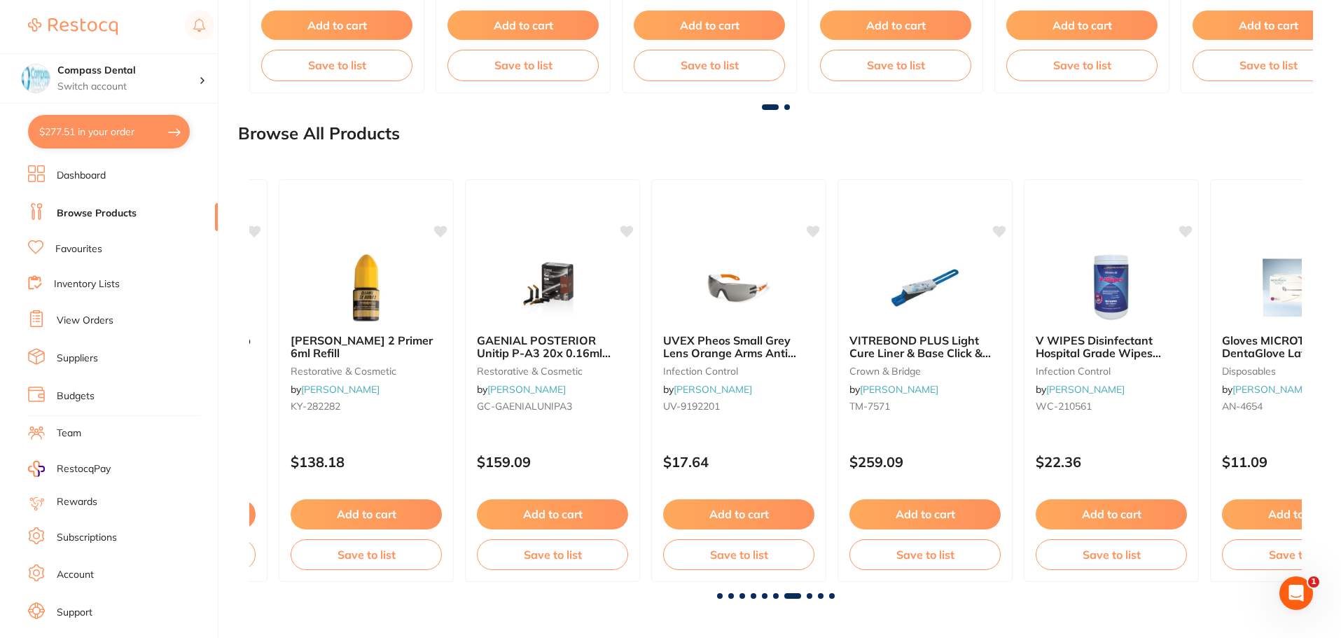
click at [776, 594] on span at bounding box center [776, 596] width 6 height 6
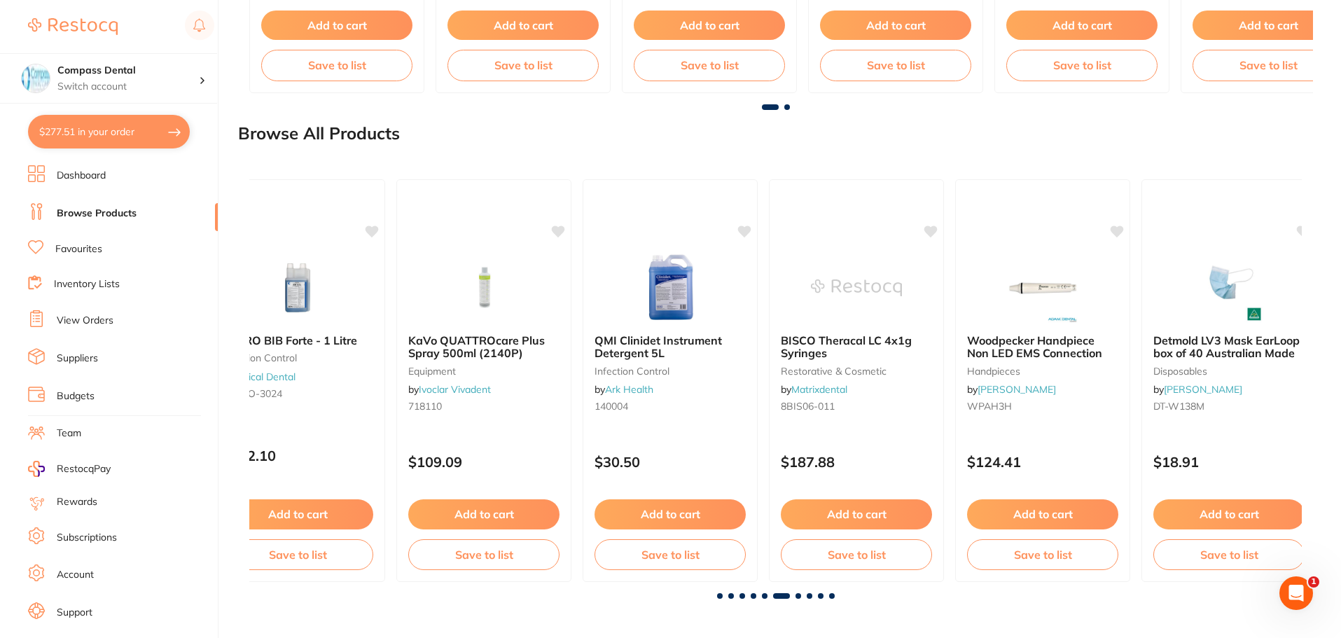
scroll to position [0, 5261]
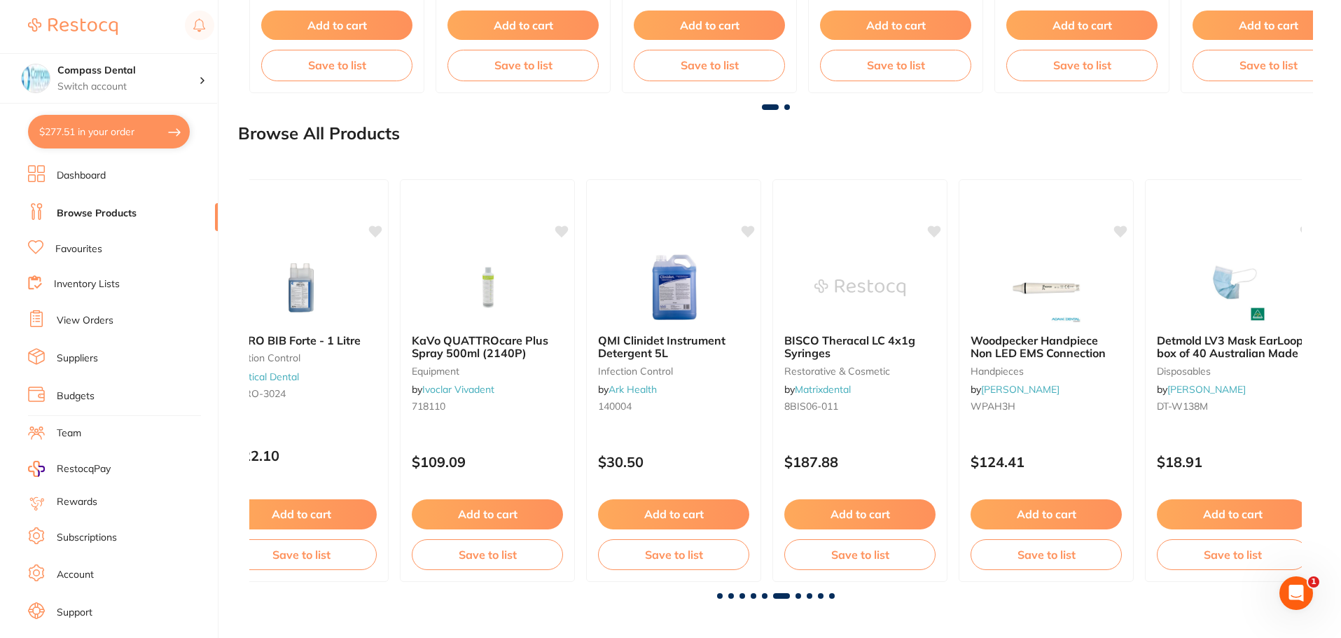
click at [795, 597] on span at bounding box center [798, 596] width 6 height 6
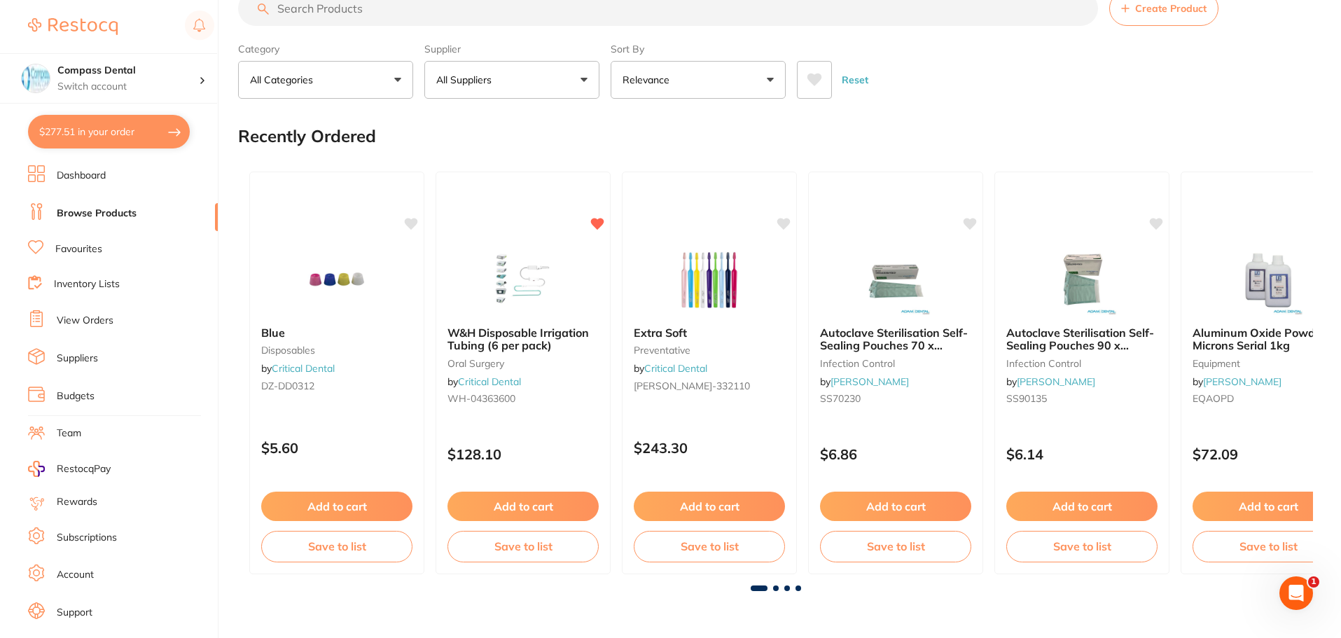
scroll to position [0, 0]
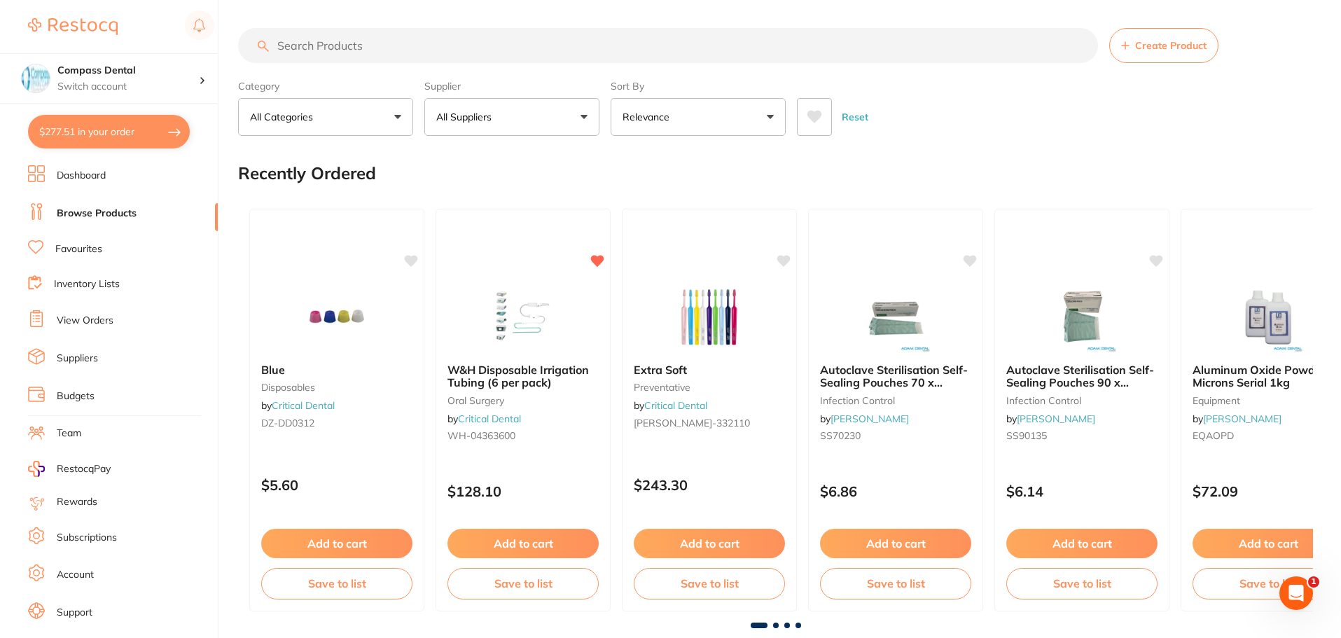
click at [492, 39] on input "search" at bounding box center [668, 45] width 860 height 35
click at [484, 42] on input "search" at bounding box center [668, 45] width 860 height 35
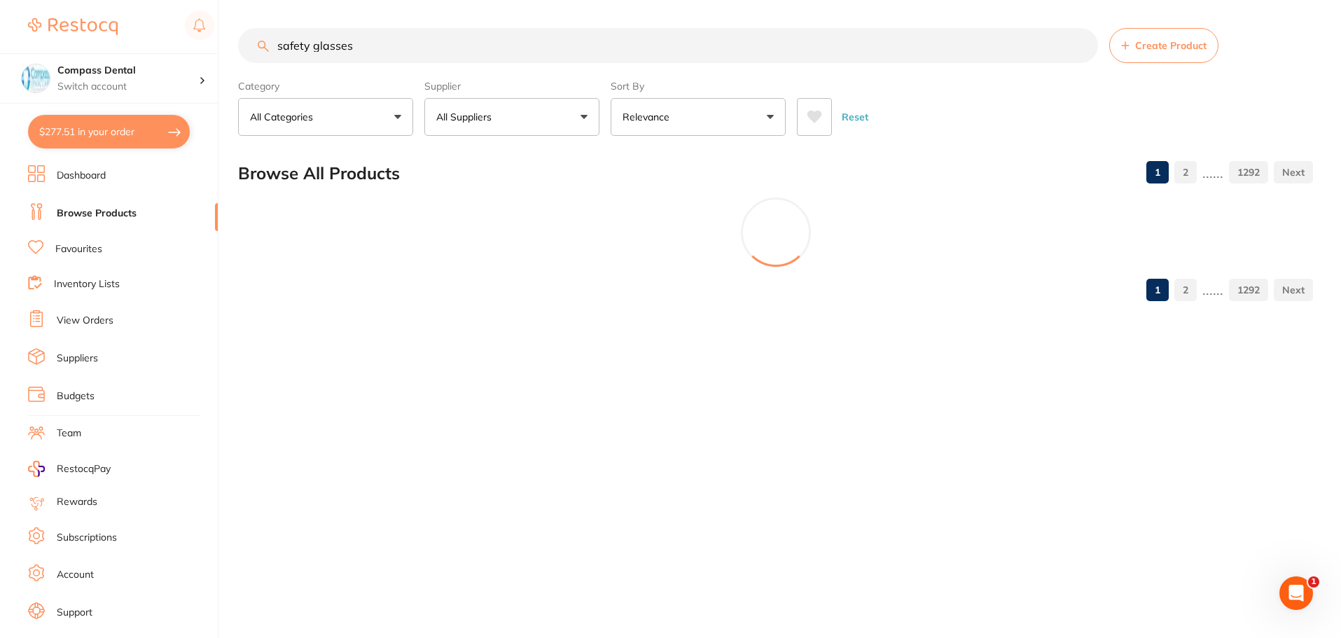
click at [485, 42] on input "safety glasses" at bounding box center [668, 45] width 860 height 35
type input "safety glasses small"
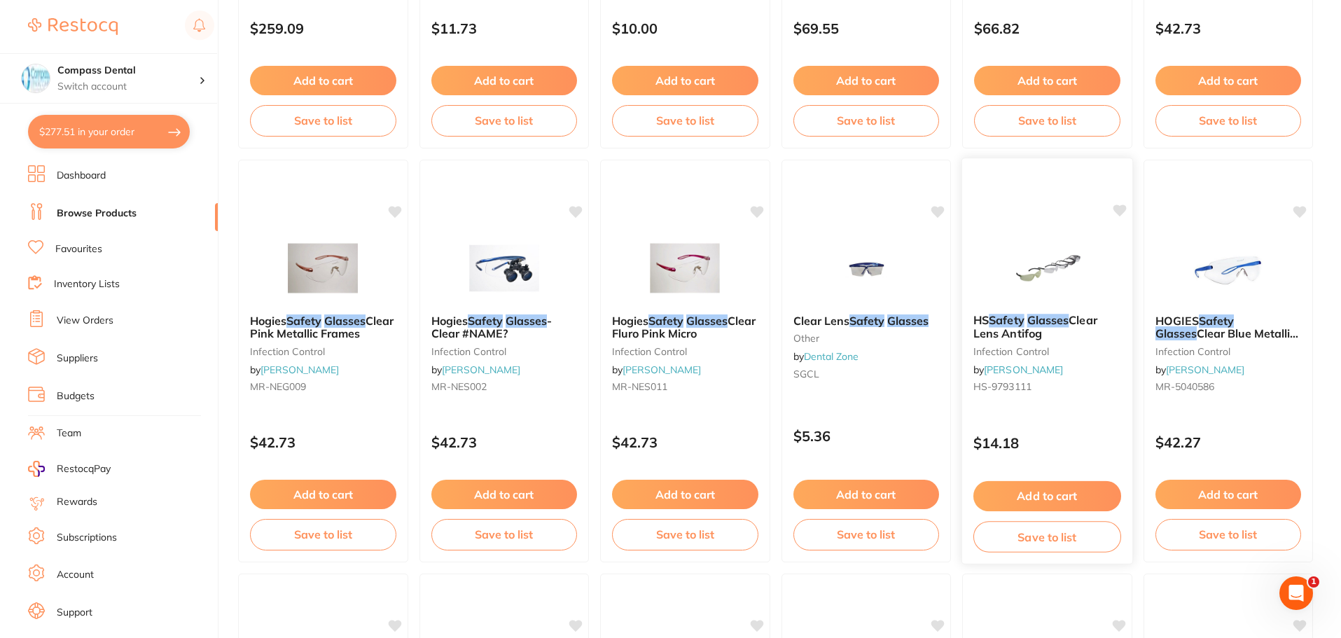
scroll to position [2590, 0]
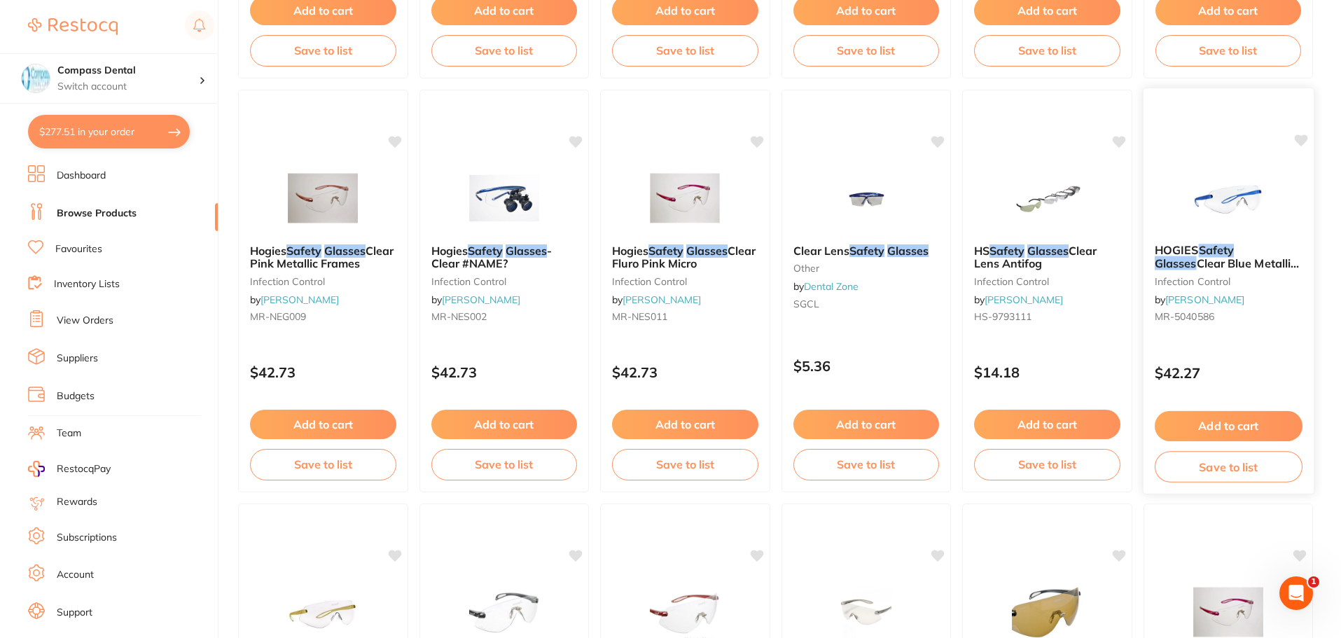
click at [1248, 204] on img at bounding box center [1228, 197] width 92 height 71
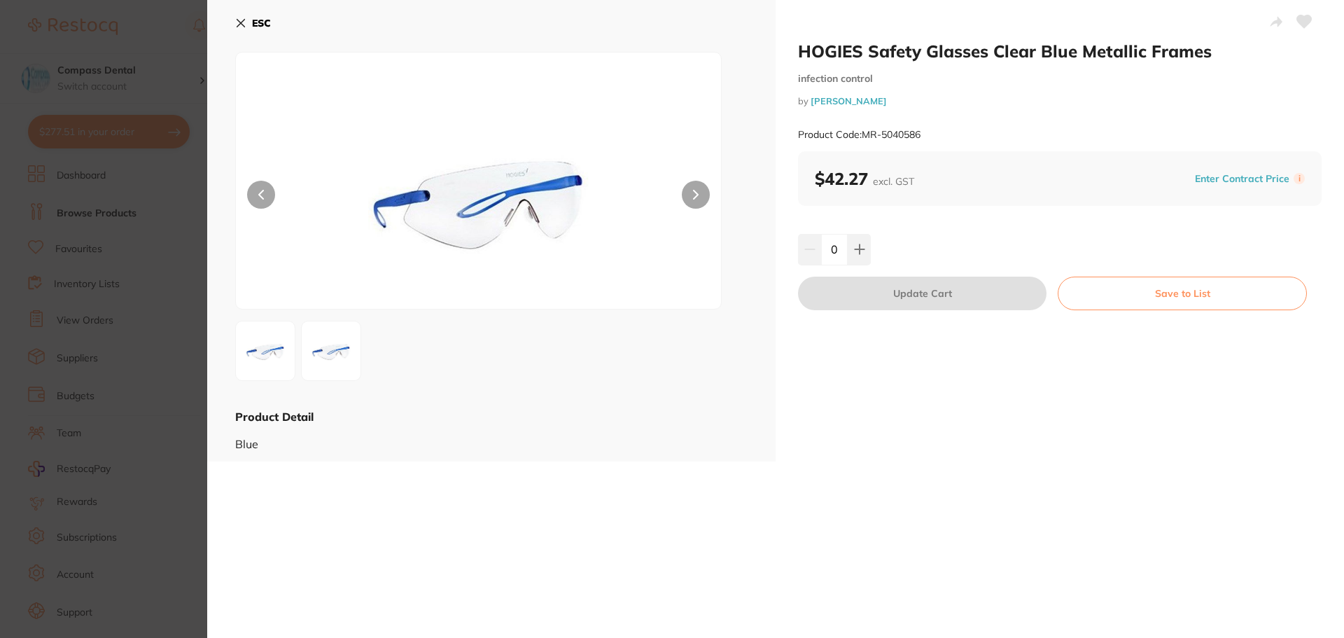
click at [241, 24] on icon at bounding box center [241, 24] width 8 height 8
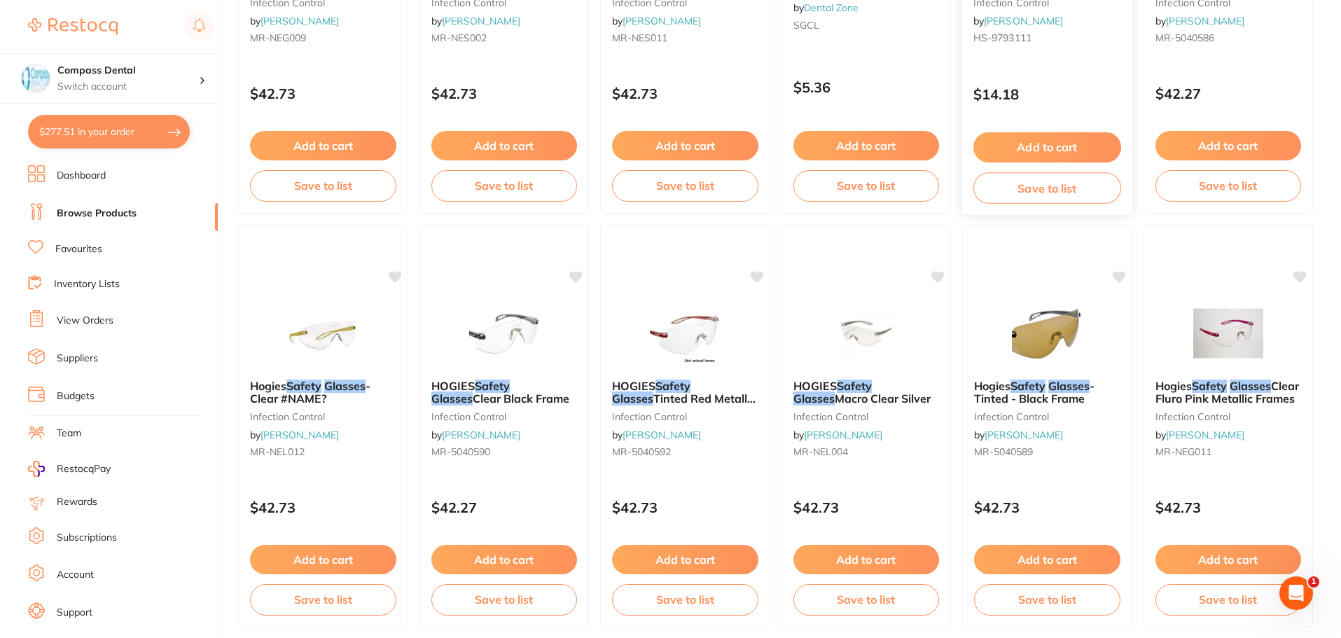
scroll to position [2871, 0]
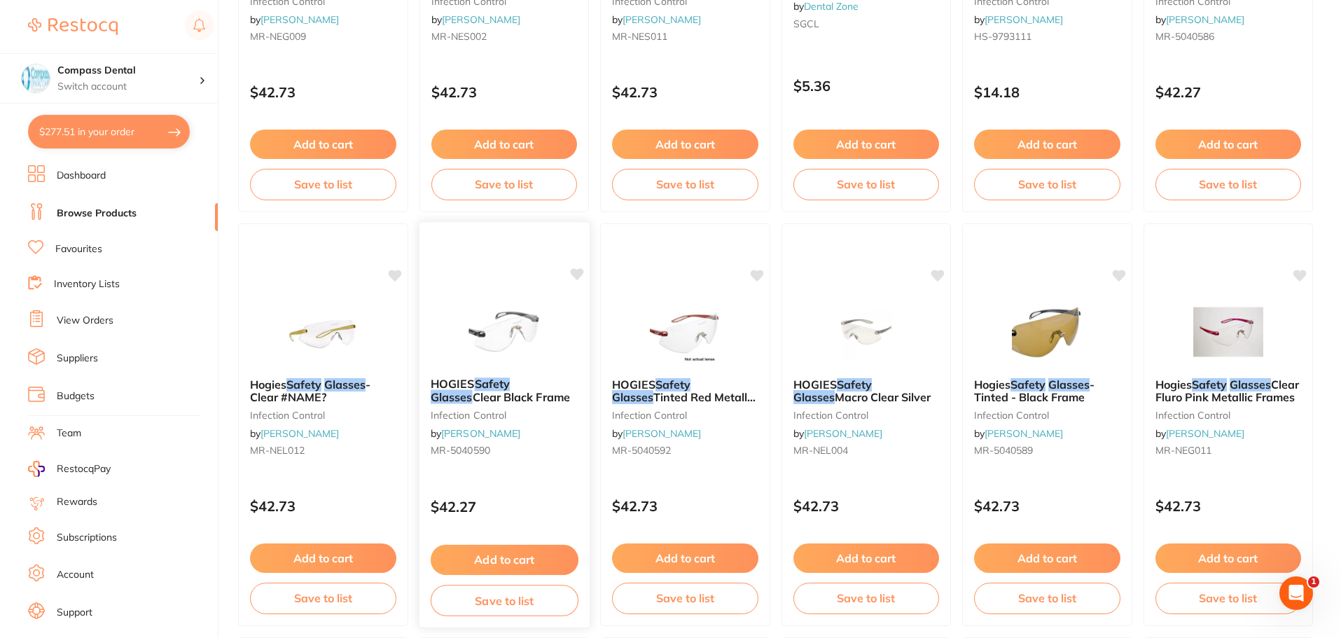
click at [482, 335] on img at bounding box center [504, 330] width 92 height 71
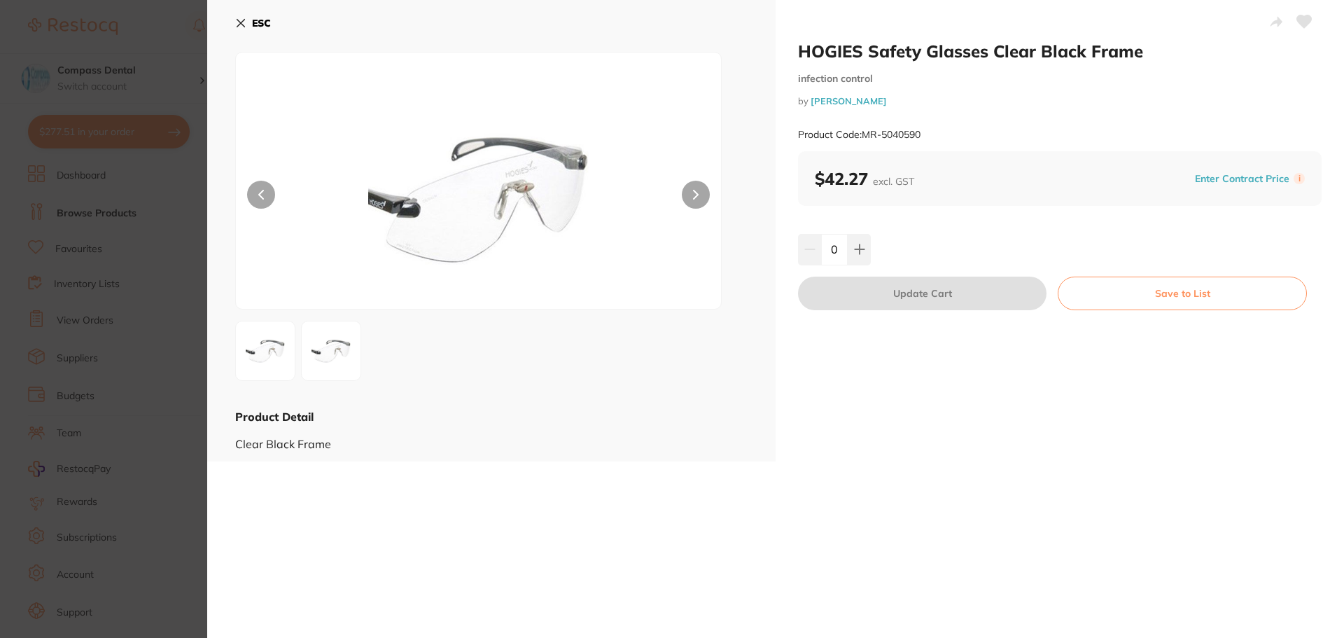
click at [690, 191] on button at bounding box center [696, 195] width 28 height 28
click at [690, 190] on button at bounding box center [696, 195] width 28 height 28
click at [241, 24] on icon at bounding box center [241, 24] width 8 height 8
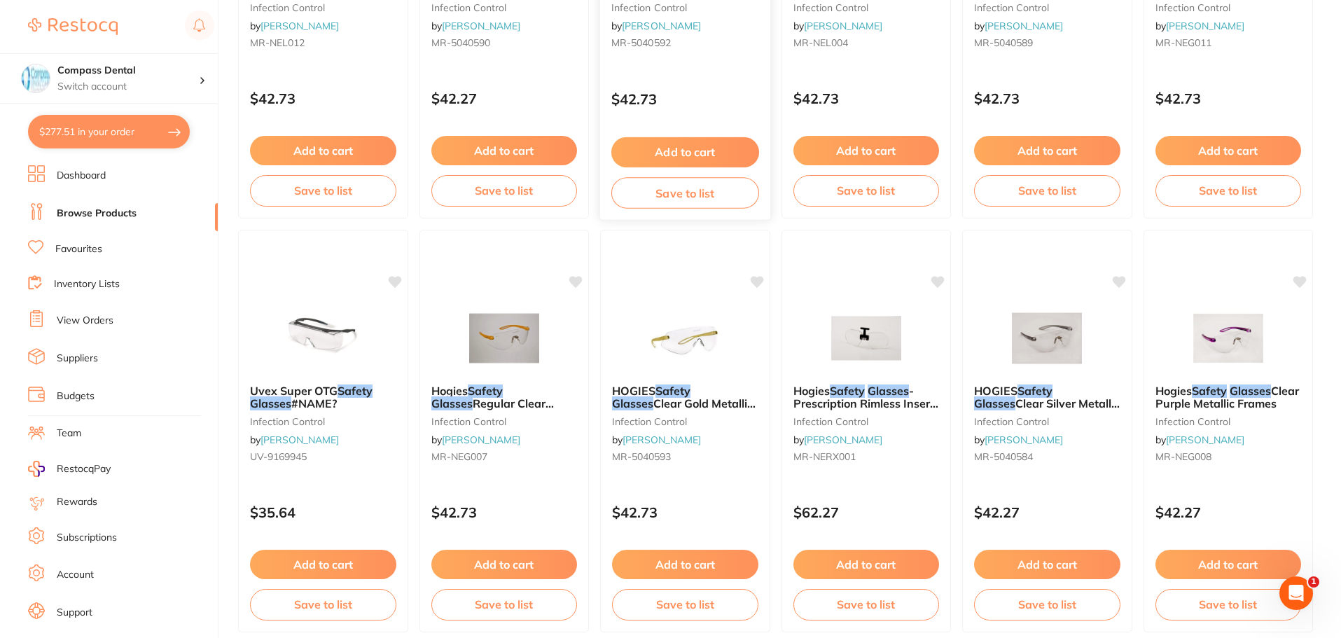
scroll to position [3345, 0]
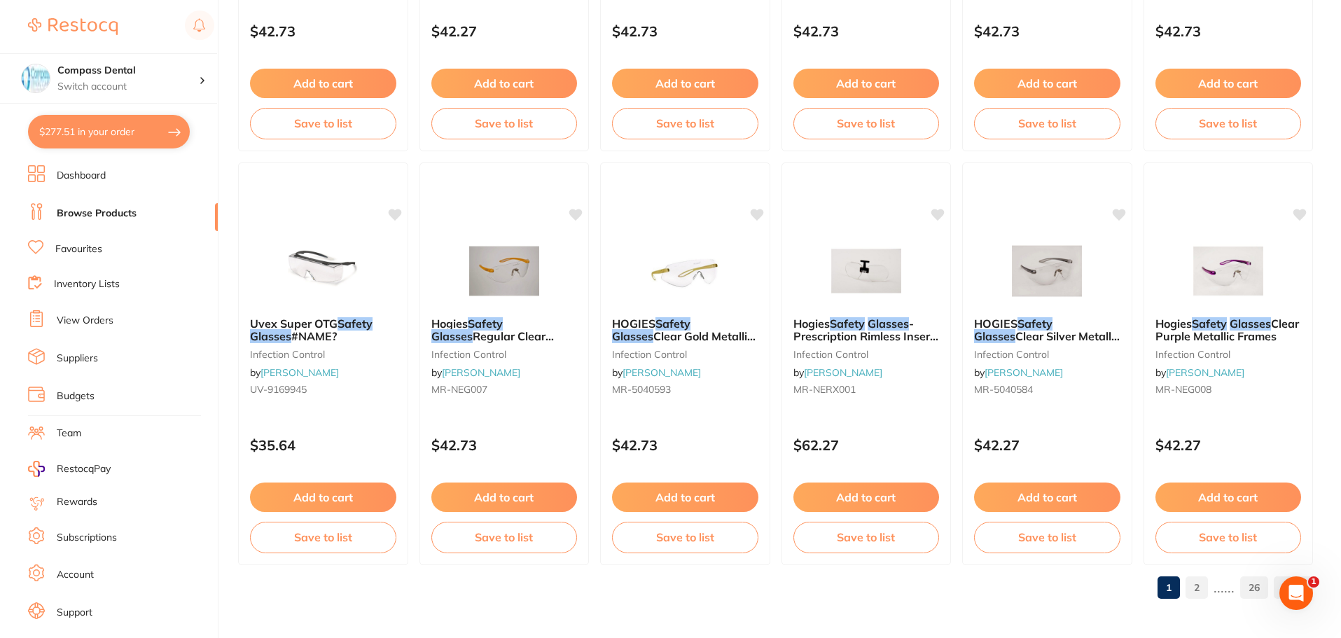
click at [1201, 588] on link "2" at bounding box center [1196, 587] width 22 height 28
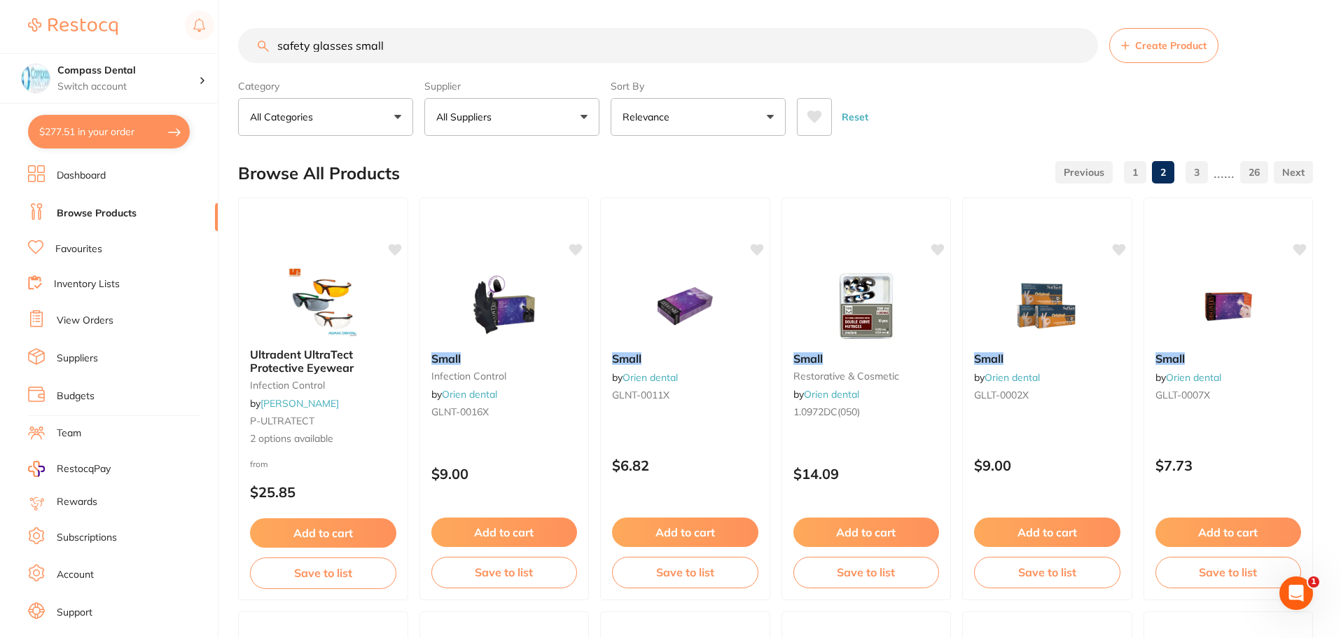
scroll to position [1, 0]
drag, startPoint x: 397, startPoint y: 46, endPoint x: 267, endPoint y: 54, distance: 130.5
click at [267, 54] on input "safety glasses small" at bounding box center [668, 45] width 860 height 35
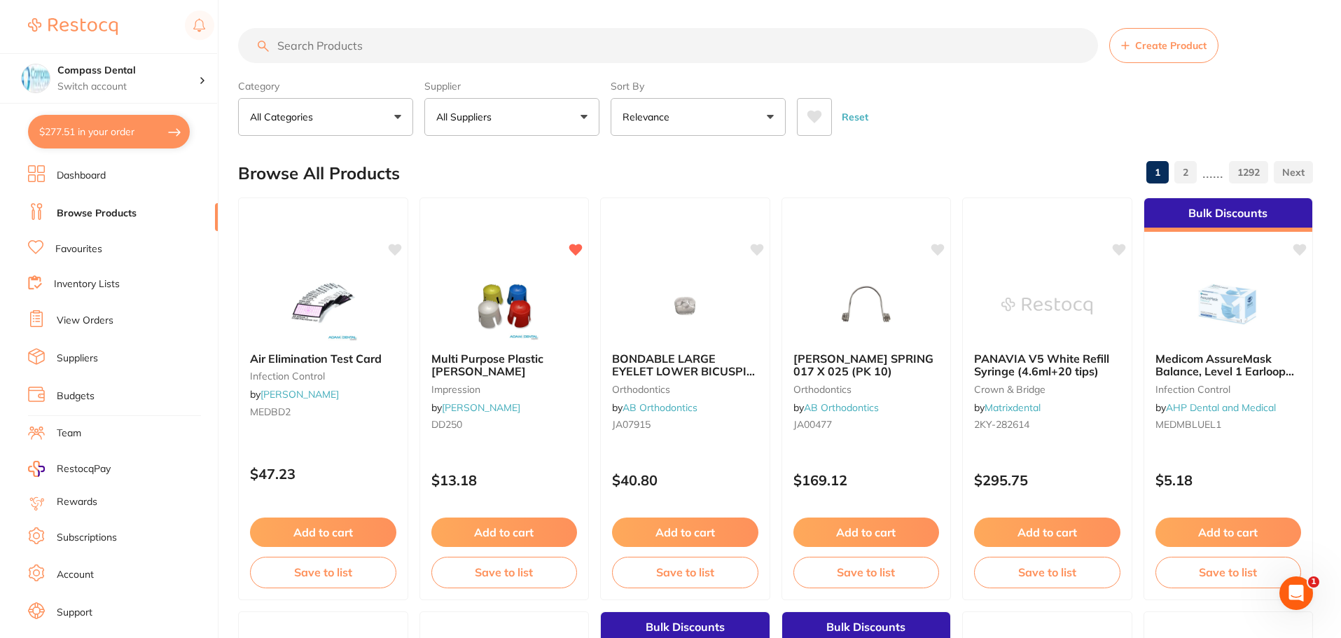
scroll to position [0, 0]
click at [501, 50] on input "search" at bounding box center [668, 45] width 860 height 35
paste input "safety glasses small"
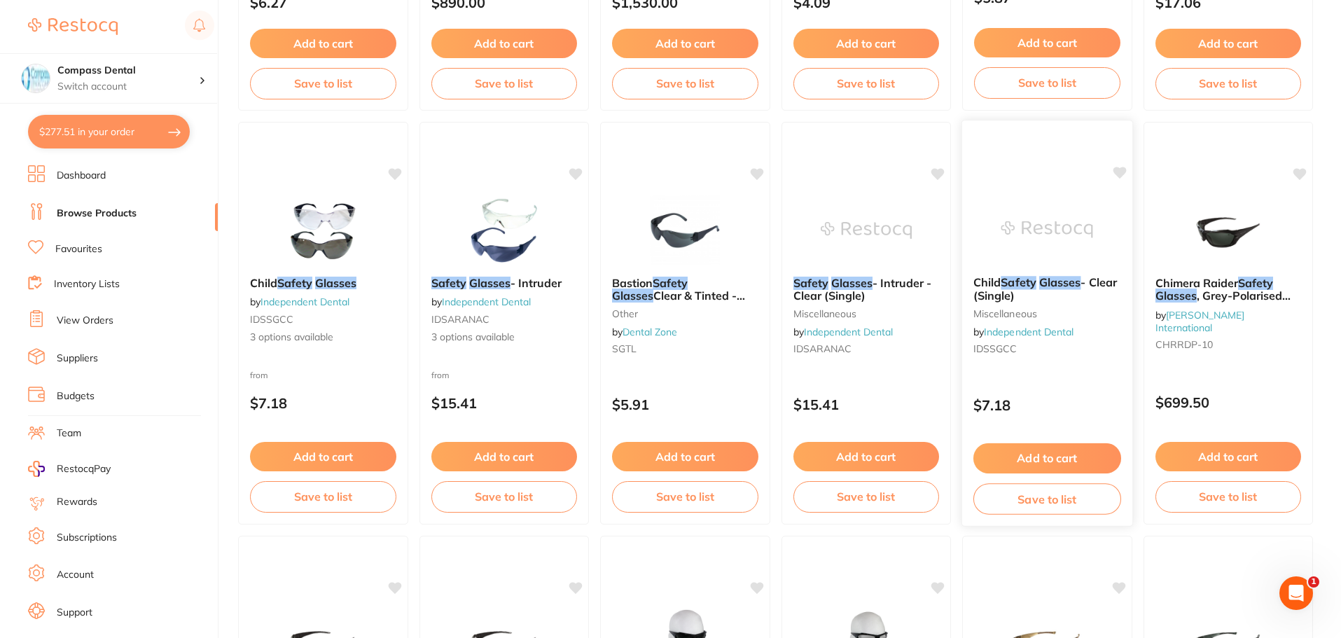
scroll to position [490, 0]
type input "safety glasses small head"
drag, startPoint x: 335, startPoint y: 230, endPoint x: 334, endPoint y: 251, distance: 20.3
click at [335, 231] on img at bounding box center [322, 230] width 91 height 70
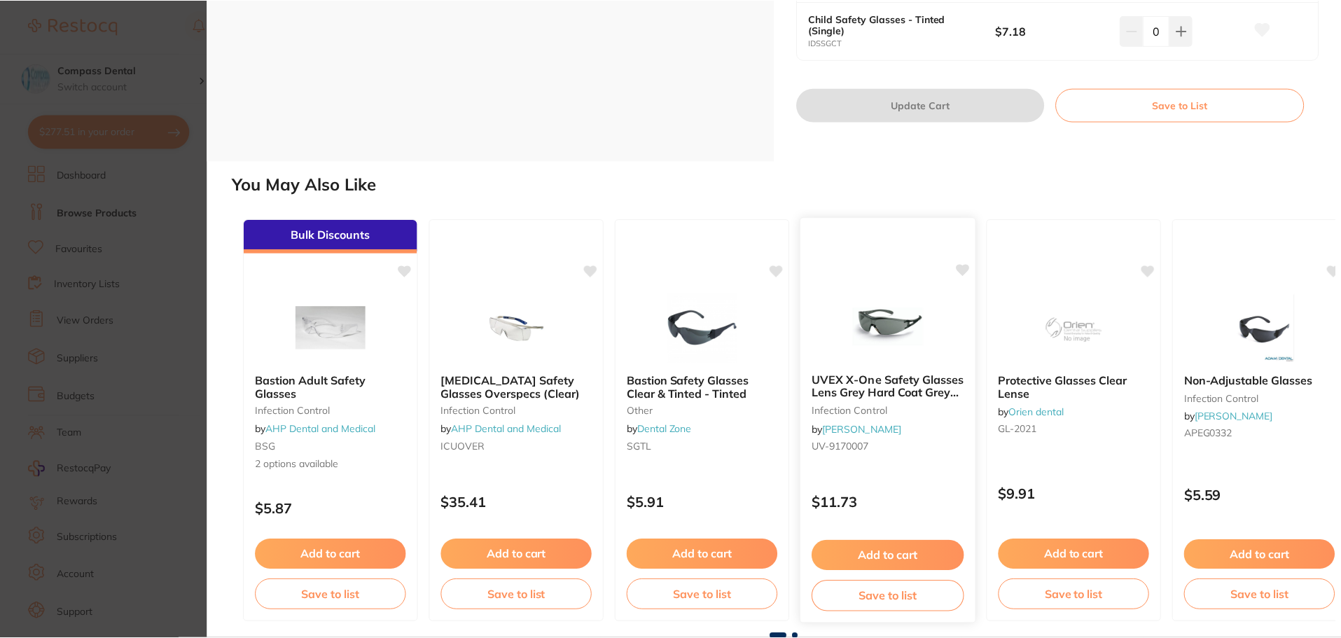
scroll to position [481, 0]
click at [1029, 413] on link "Orien dental" at bounding box center [1038, 411] width 56 height 13
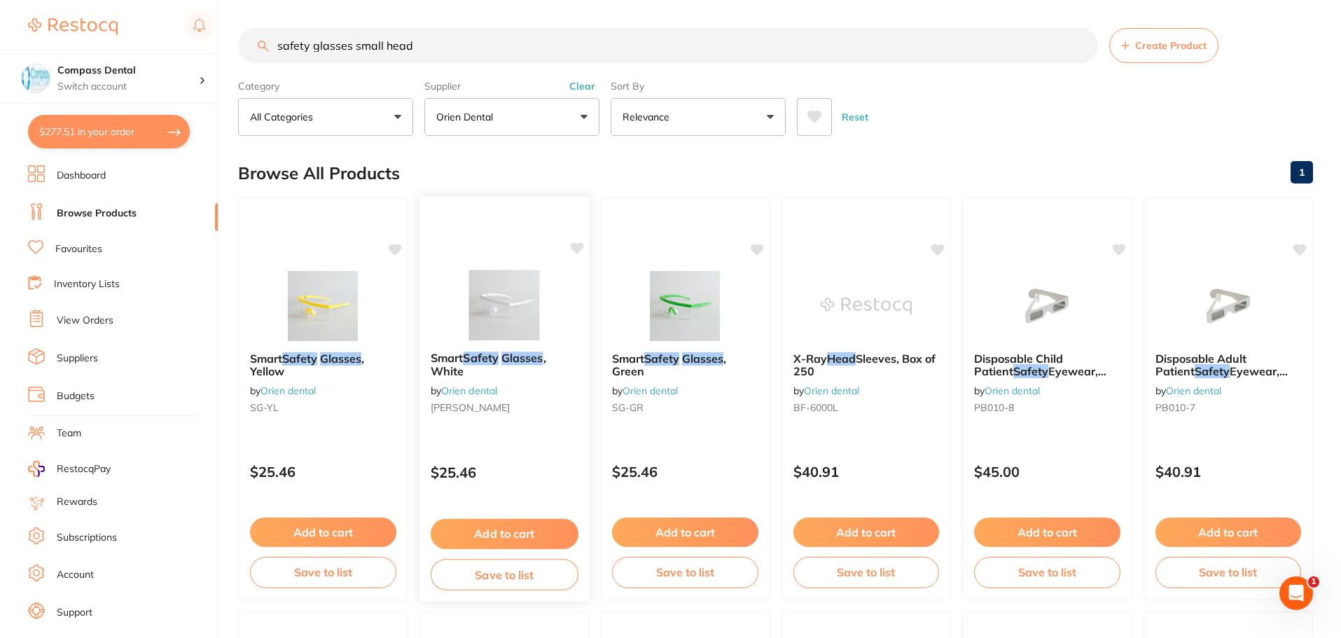
click at [438, 361] on span "Smart" at bounding box center [446, 358] width 32 height 14
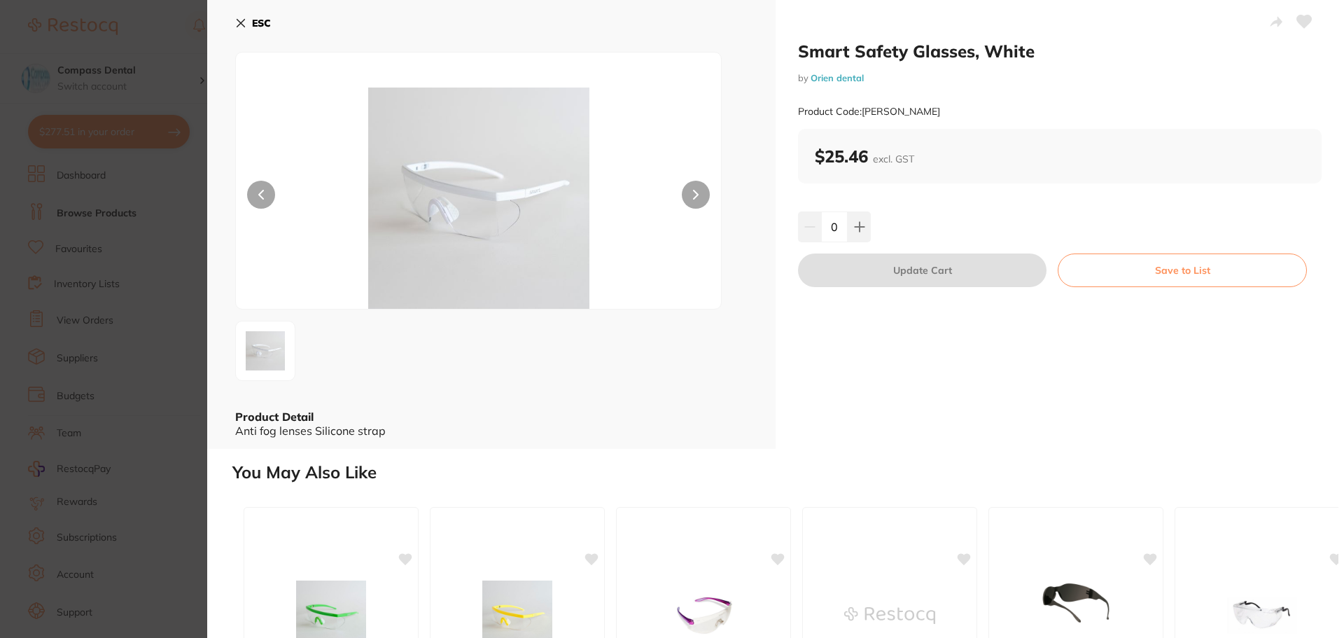
click at [830, 80] on link "Orien dental" at bounding box center [837, 77] width 53 height 11
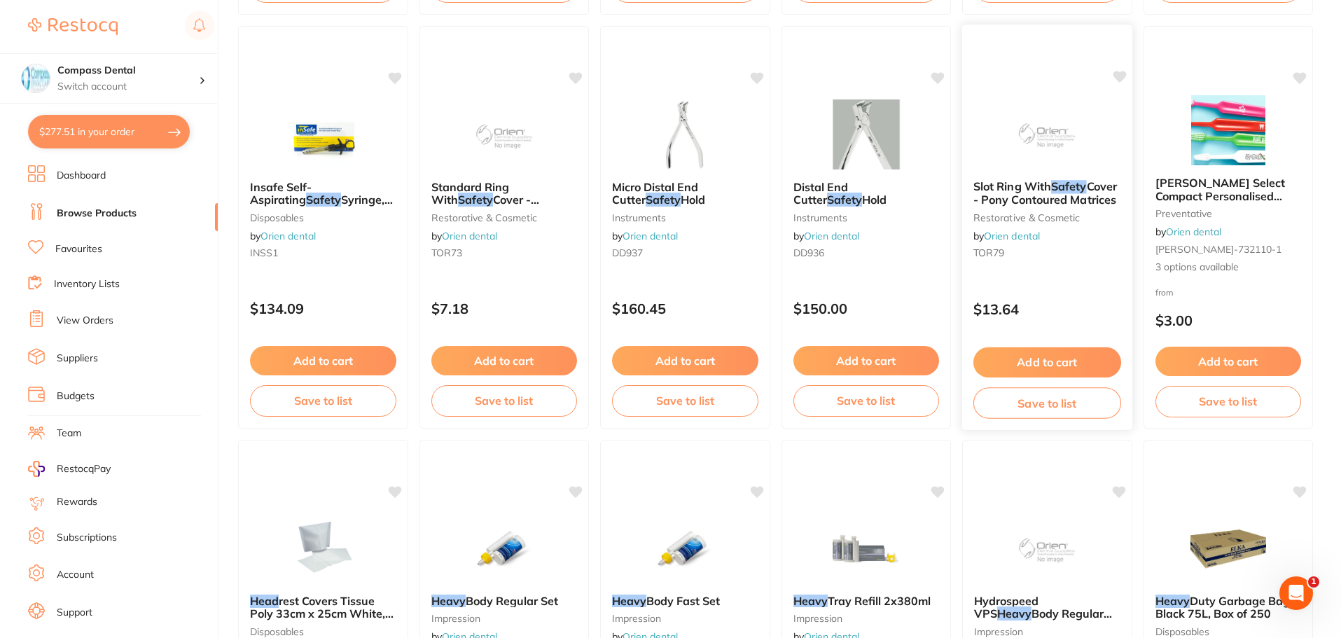
scroll to position [1120, 0]
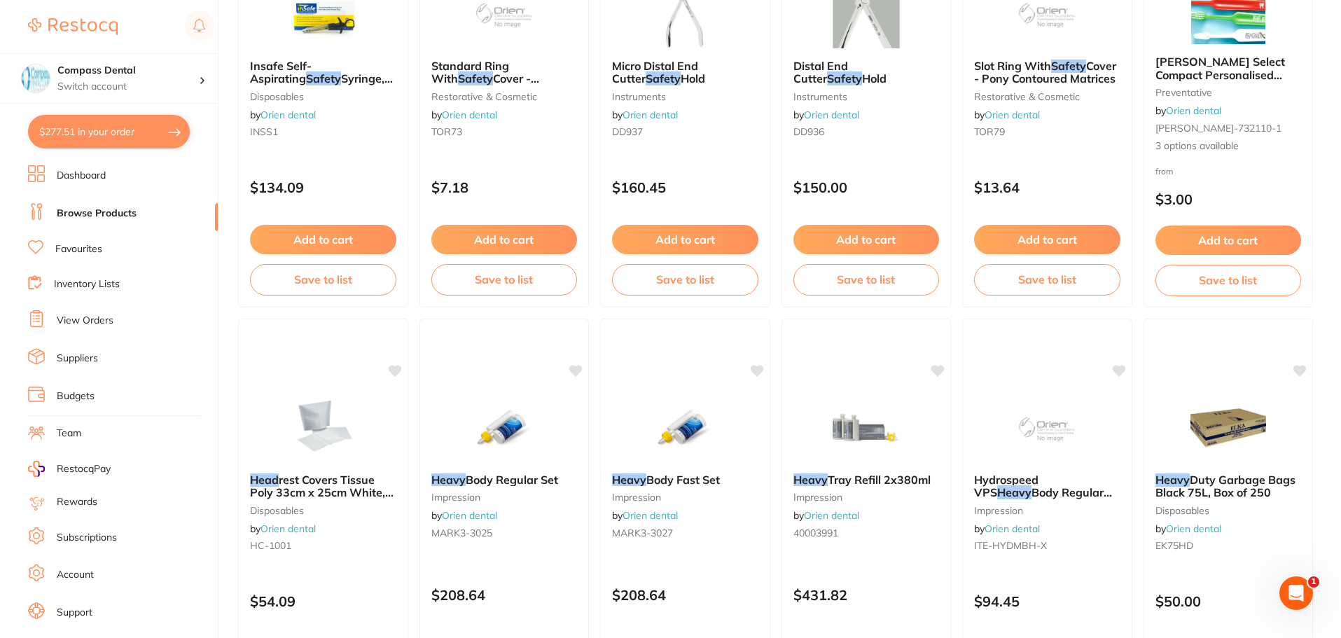
click at [68, 213] on link "Browse Products" at bounding box center [97, 214] width 80 height 14
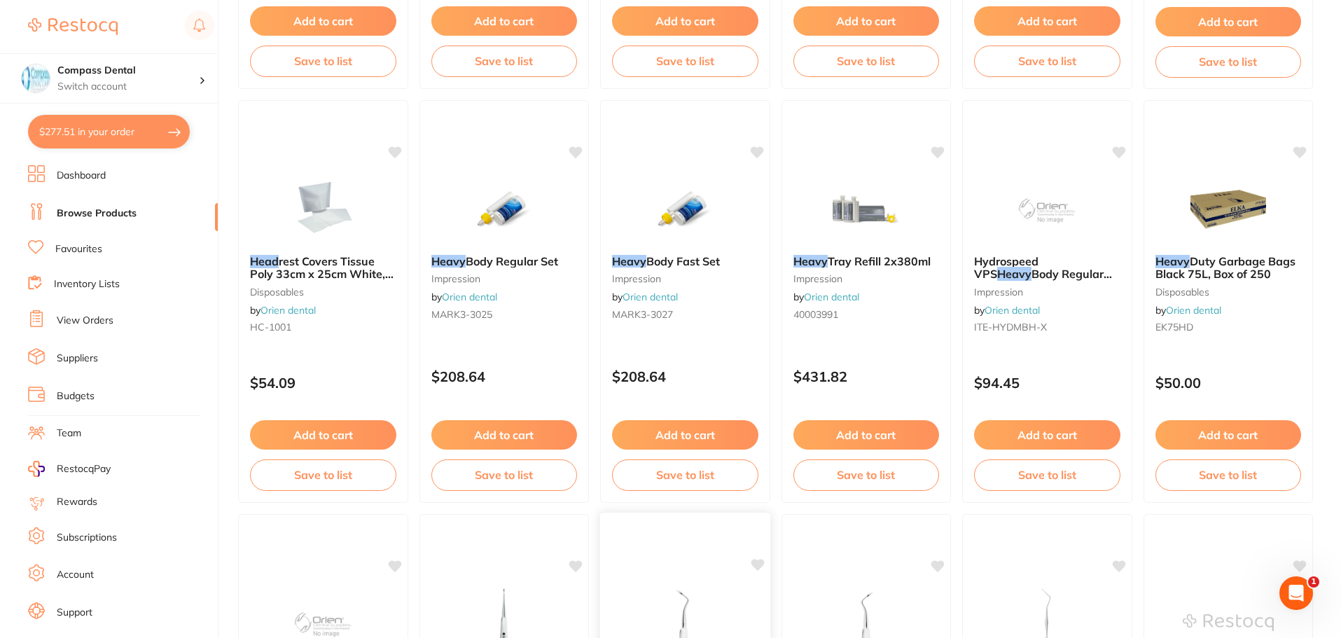
scroll to position [1540, 0]
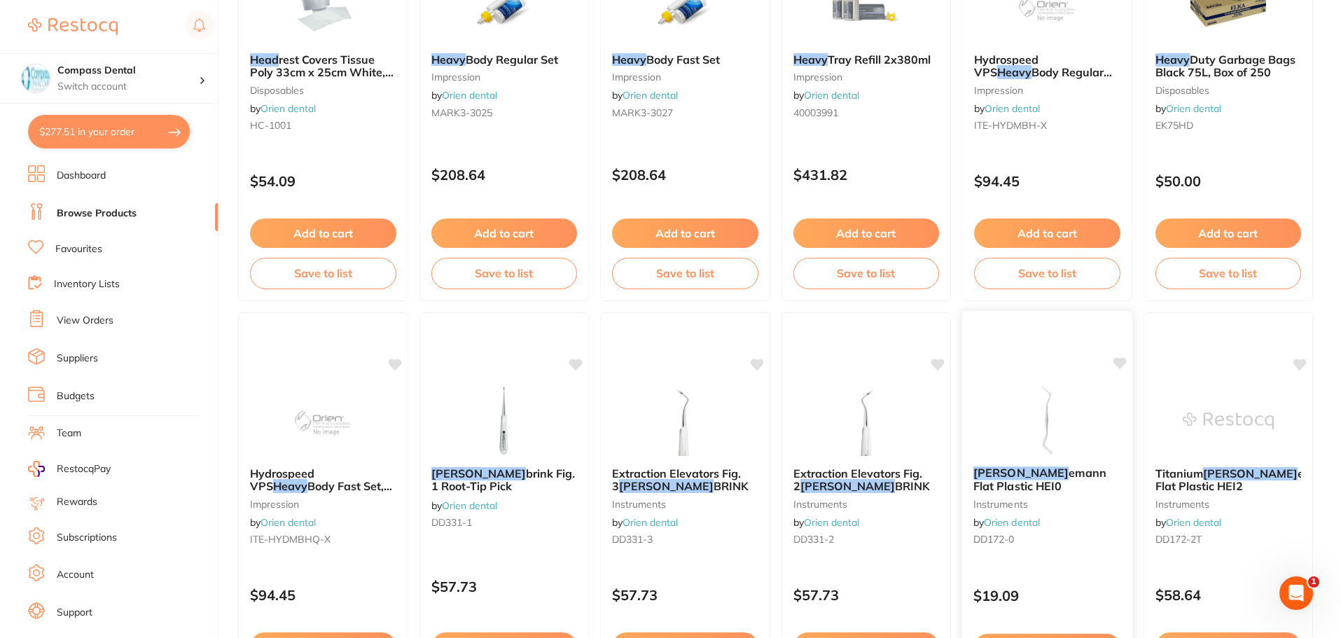
click at [1021, 338] on div at bounding box center [1047, 329] width 170 height 36
